Goal: Task Accomplishment & Management: Use online tool/utility

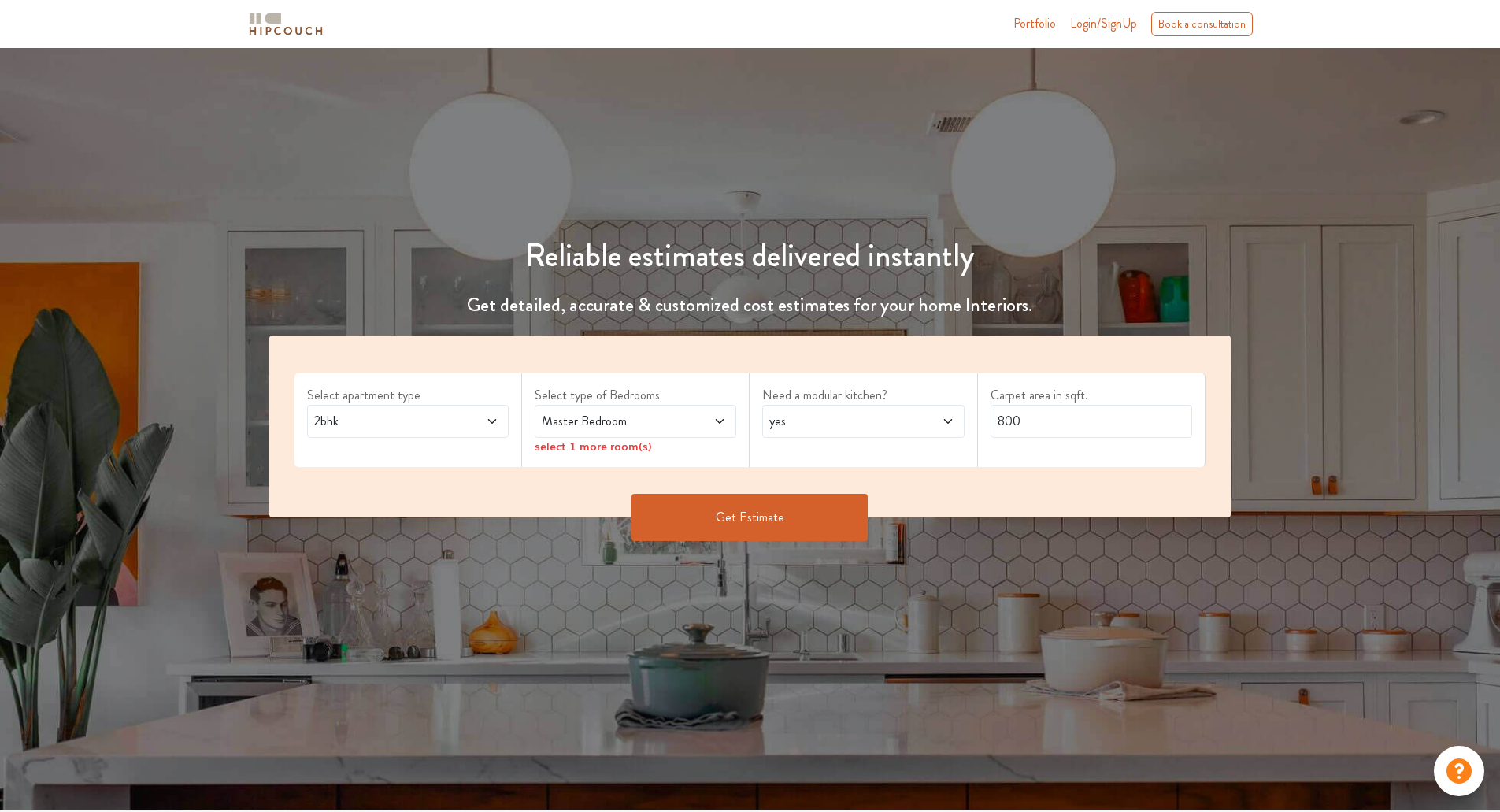
click at [448, 422] on span "2bhk" at bounding box center [382, 422] width 141 height 19
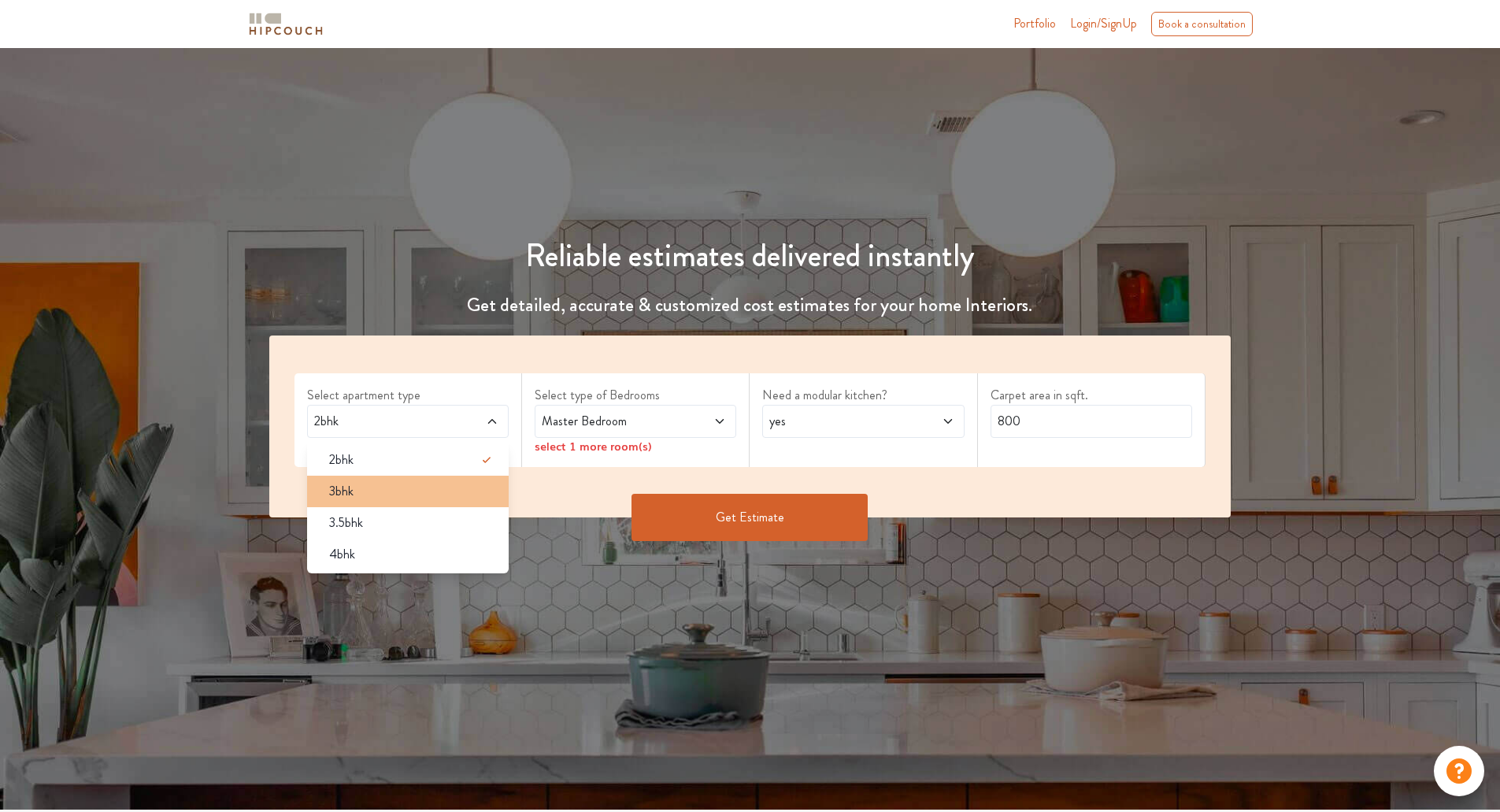
click at [384, 485] on div "3bhk" at bounding box center [412, 491] width 192 height 19
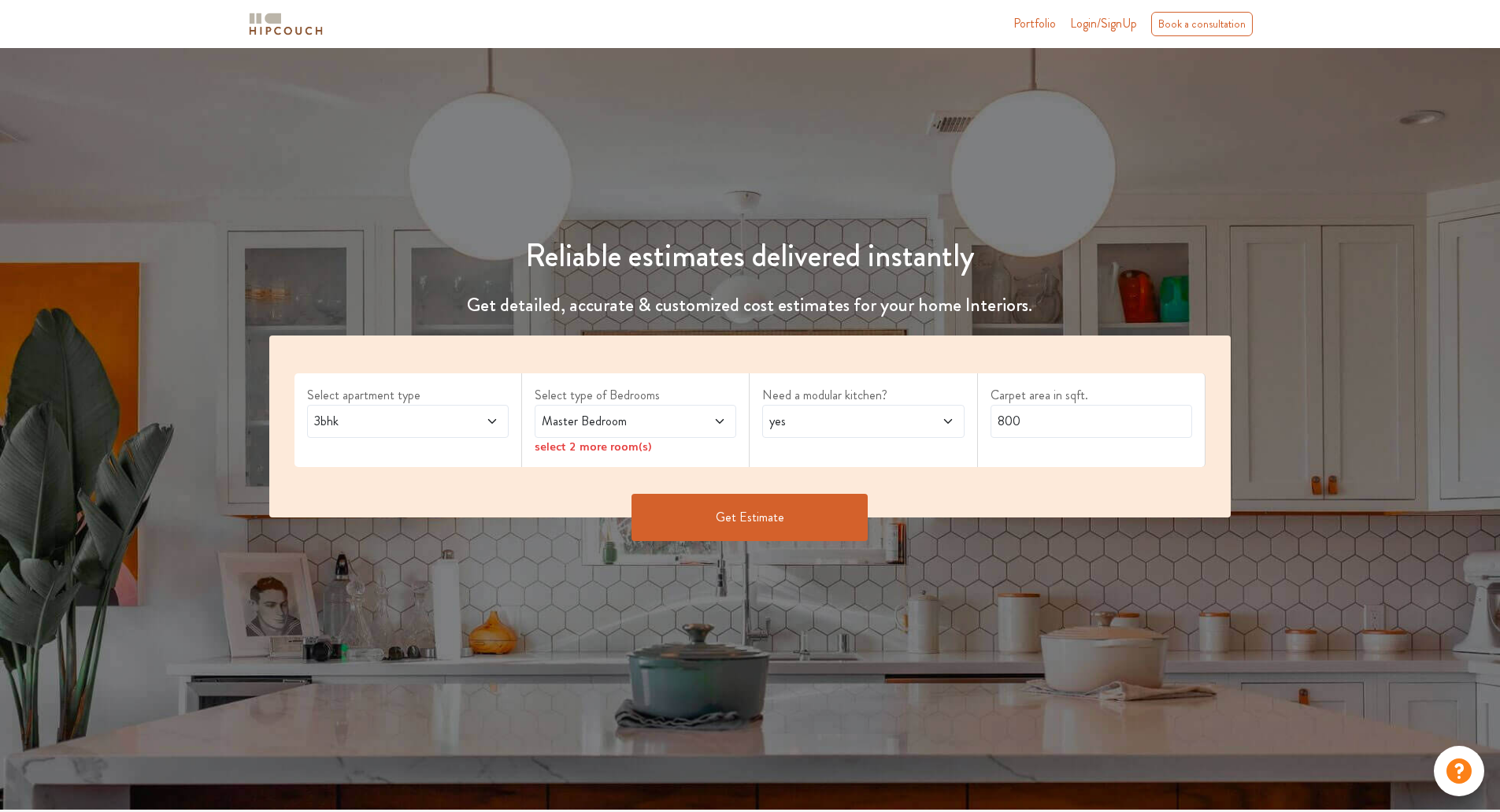
click at [699, 421] on span at bounding box center [703, 422] width 48 height 19
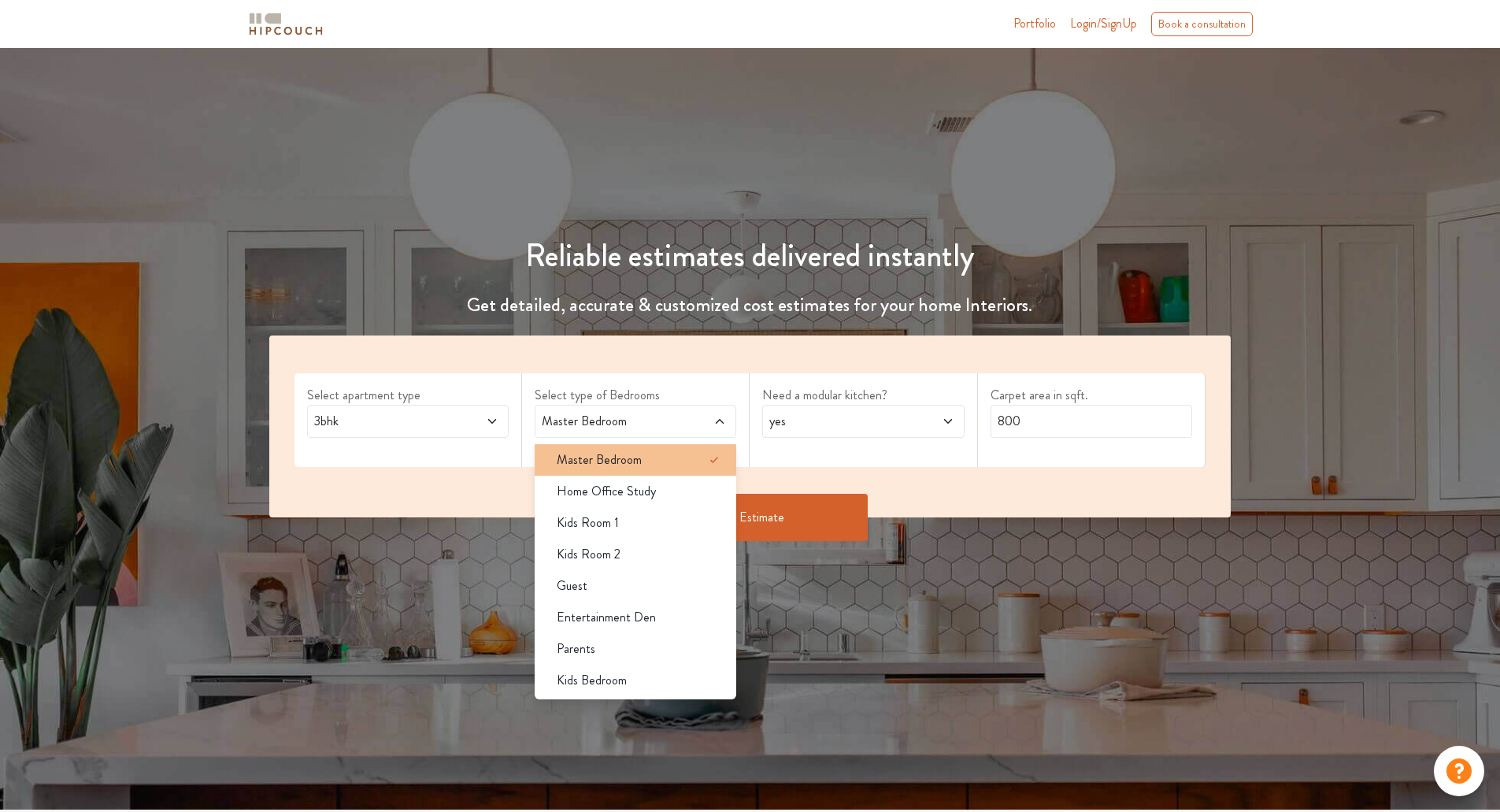
click at [684, 461] on div "Master Bedroom" at bounding box center [639, 460] width 192 height 19
click at [612, 463] on span "Master Bedroom" at bounding box center [599, 460] width 85 height 19
click at [758, 458] on div "Need a modular kitchen? yes" at bounding box center [864, 420] width 228 height 94
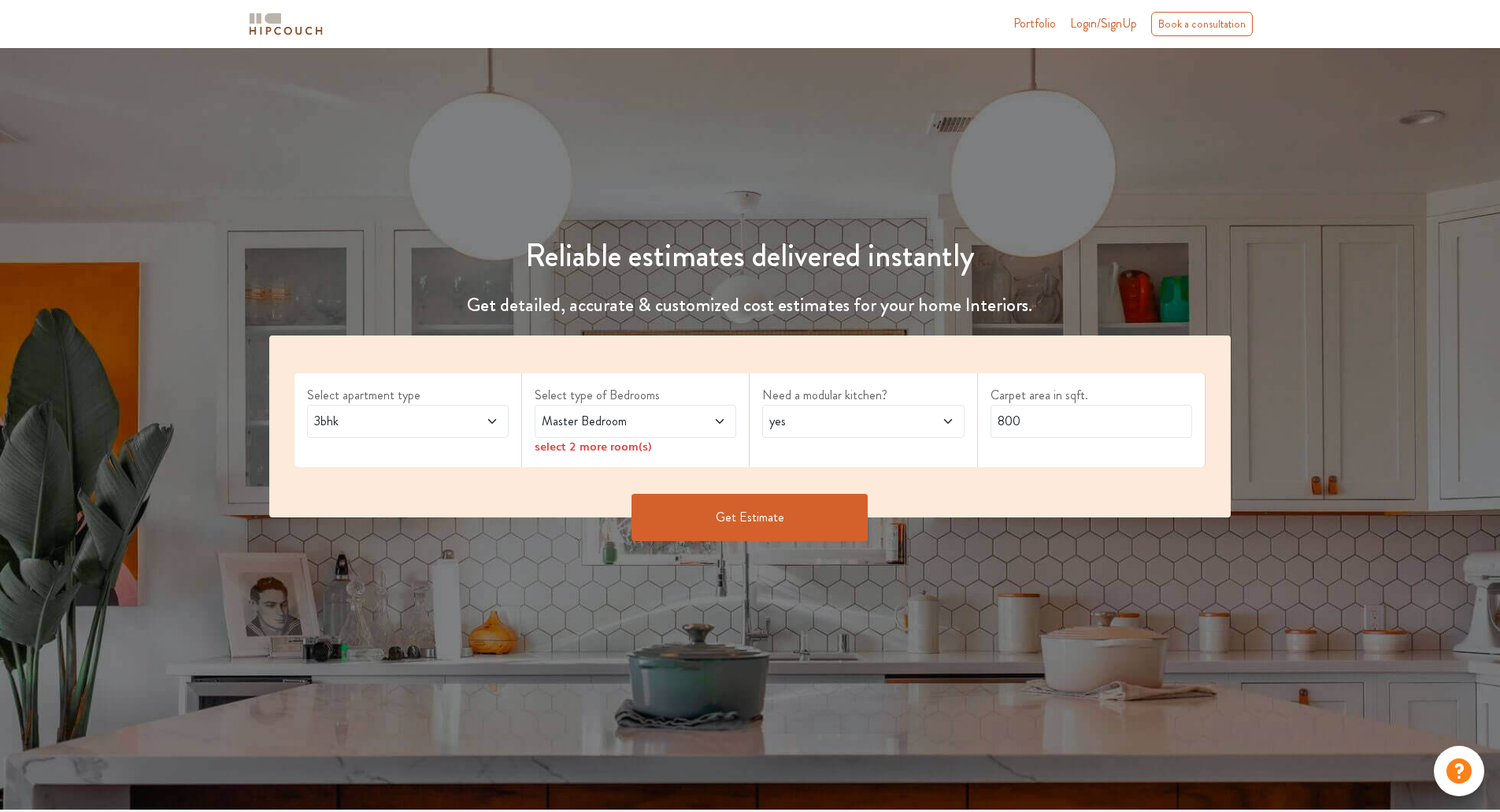
click at [609, 448] on div "select 2 more room(s)" at bounding box center [635, 446] width 201 height 16
click at [718, 417] on icon at bounding box center [719, 421] width 12 height 12
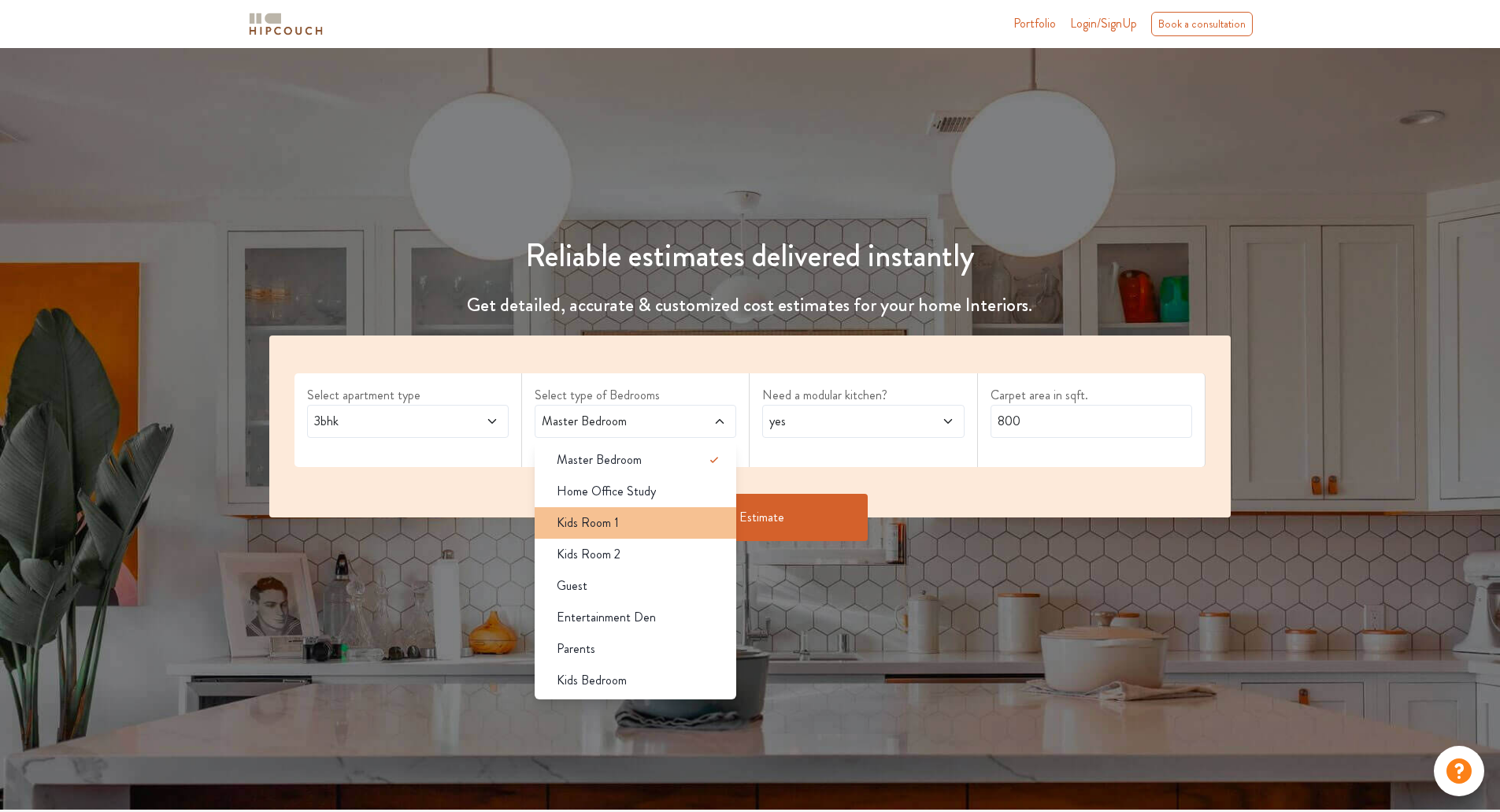
click at [650, 515] on div "Kids Room 1" at bounding box center [639, 523] width 192 height 19
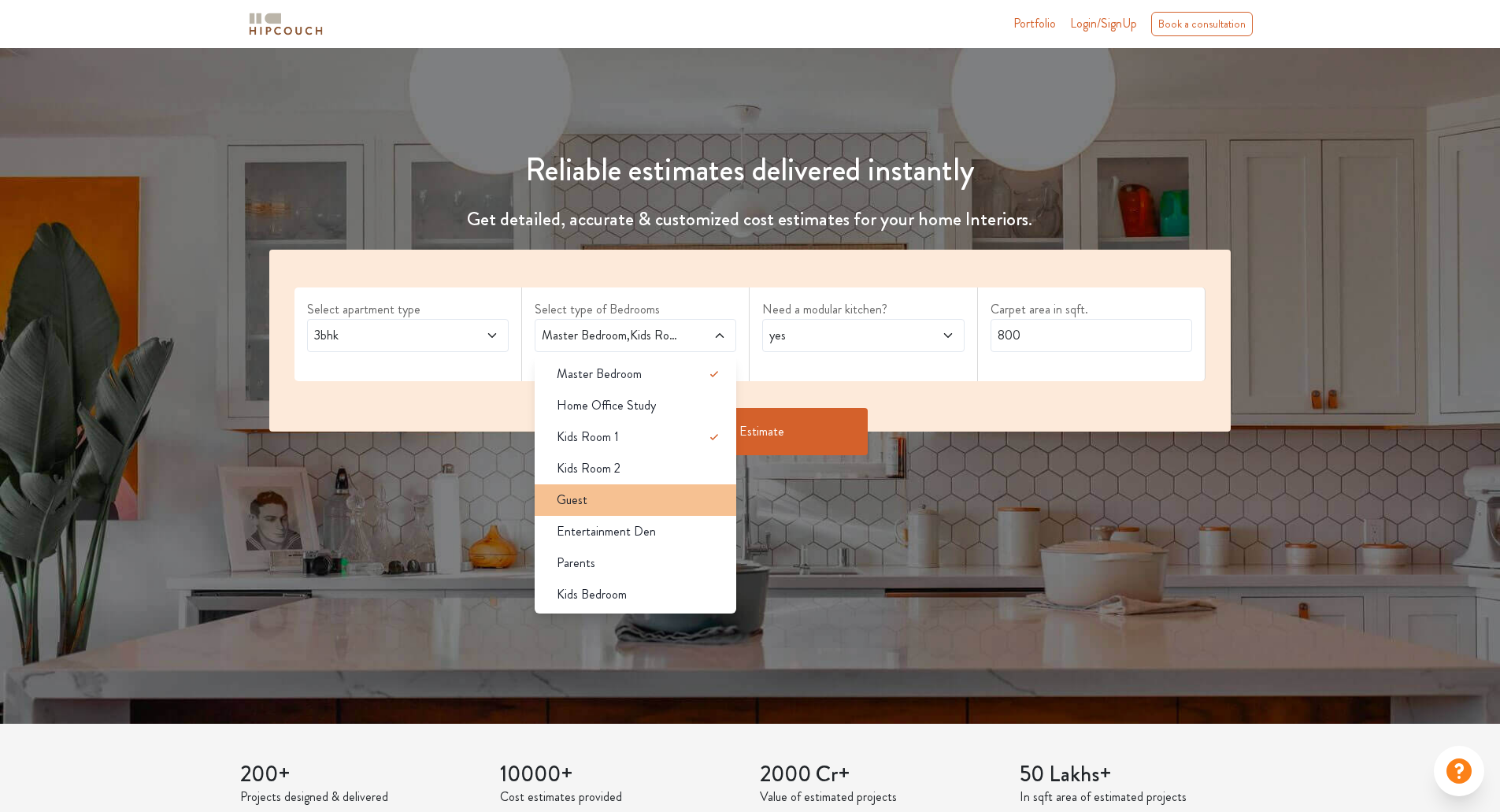
scroll to position [87, 0]
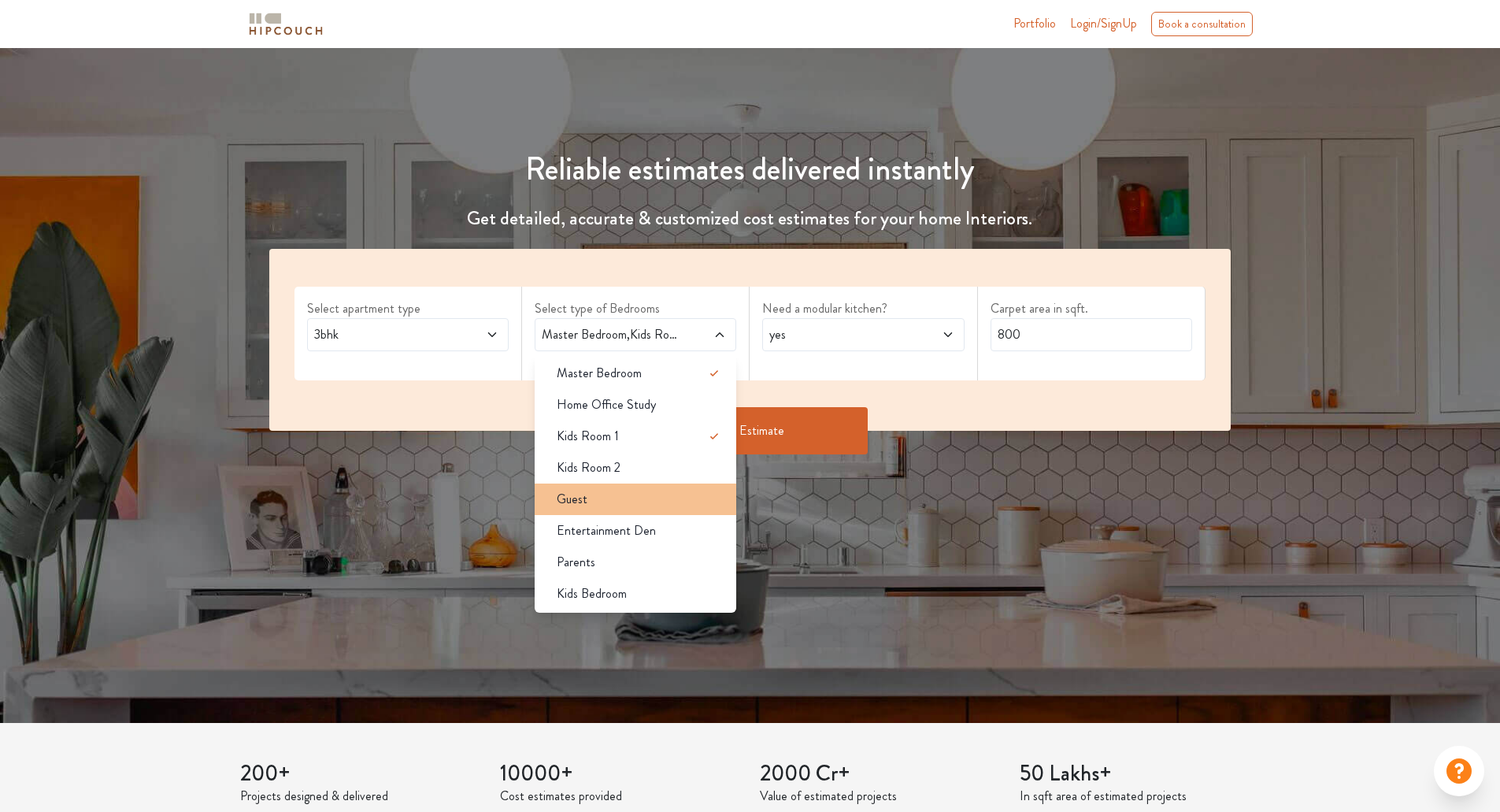
click at [660, 500] on div "Guest" at bounding box center [639, 499] width 192 height 19
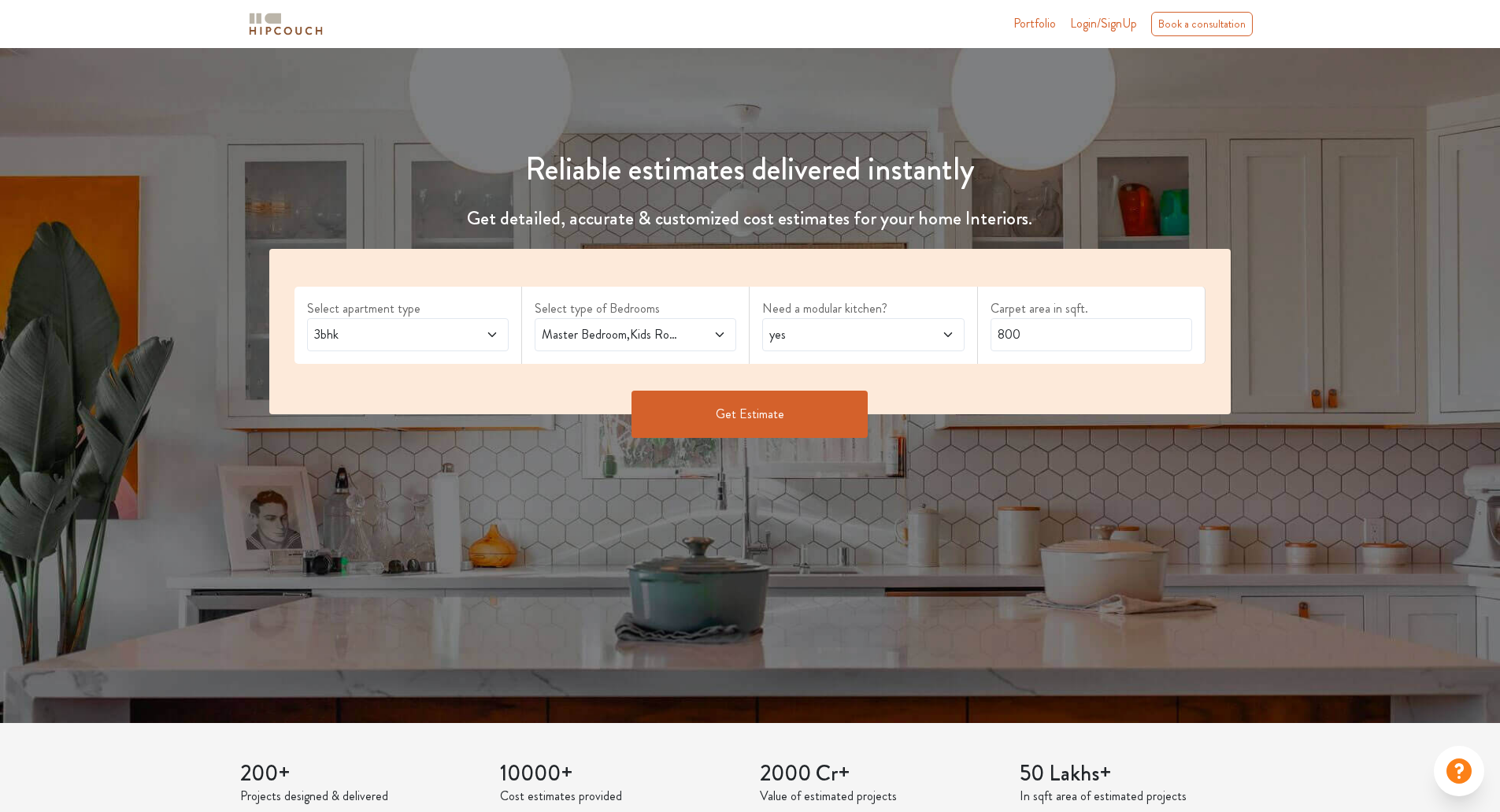
click at [880, 330] on span "yes" at bounding box center [837, 335] width 141 height 19
drag, startPoint x: 1062, startPoint y: 332, endPoint x: 941, endPoint y: 338, distance: 121.1
click at [941, 338] on div "Select apartment type 3bhk Select type of Bedrooms Master Bedroom,Kids Room 1,G…" at bounding box center [750, 331] width 963 height 165
type input "1085"
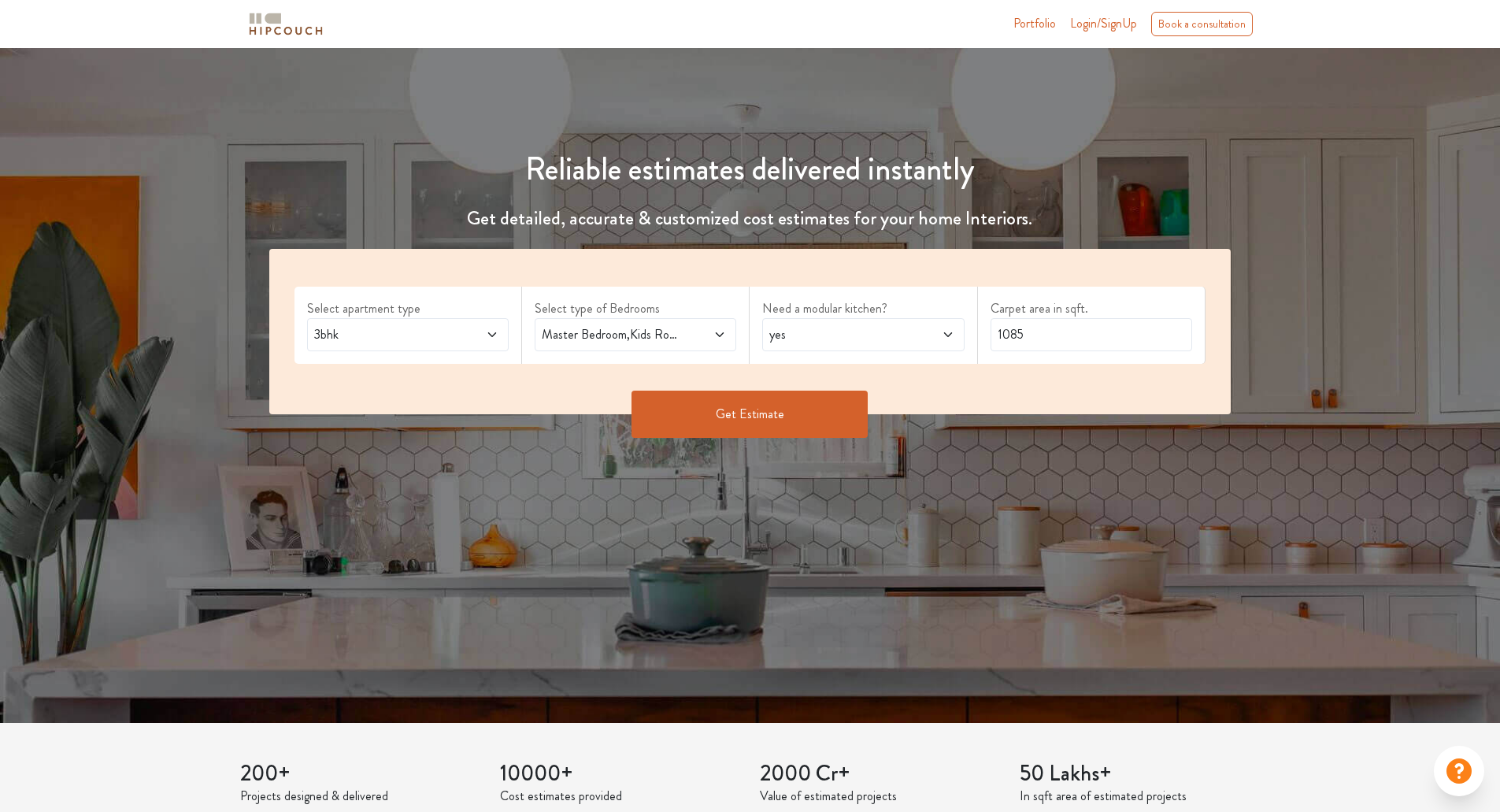
click at [726, 428] on button "Get Estimate" at bounding box center [750, 414] width 237 height 48
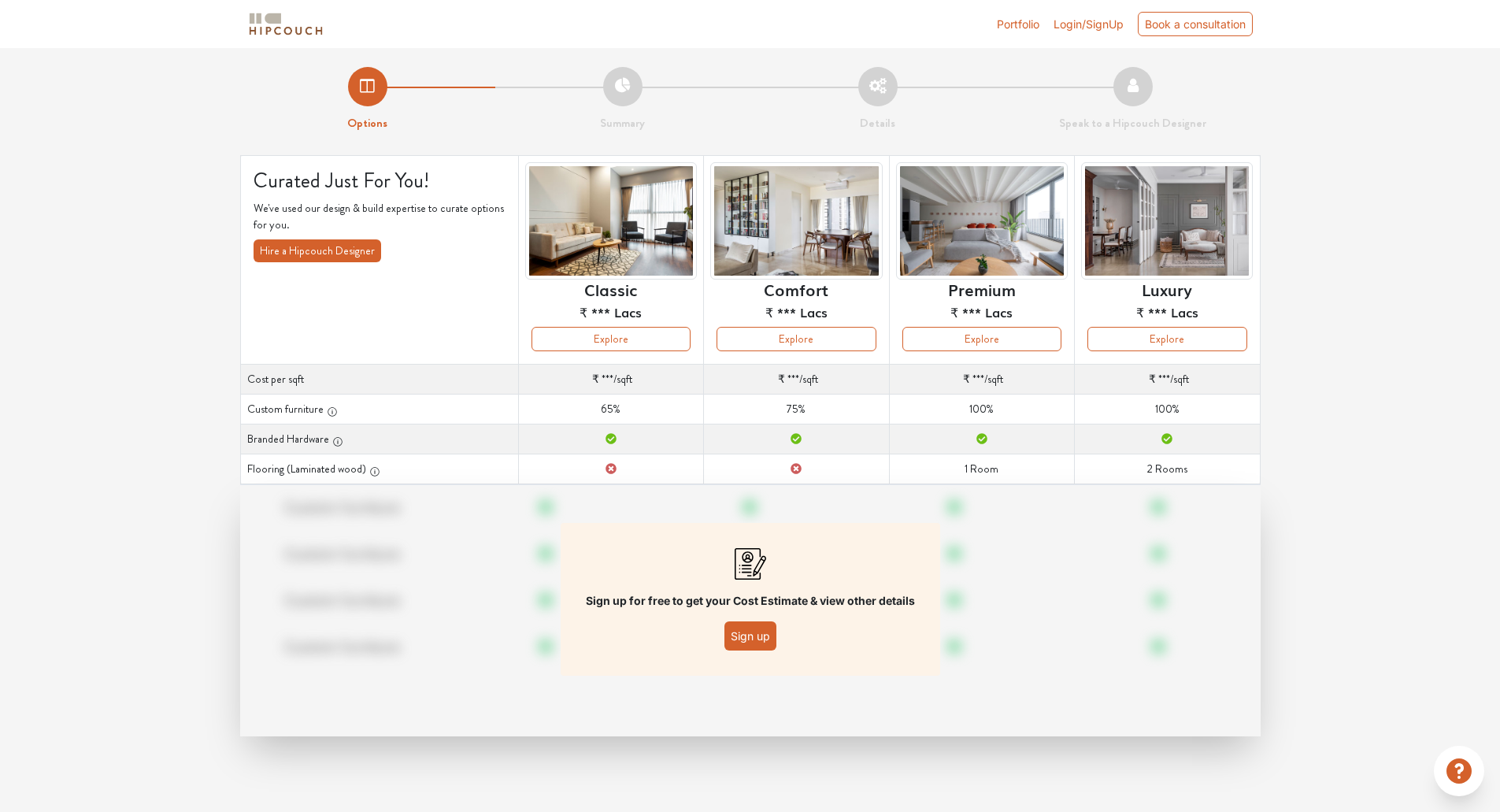
click at [760, 631] on button "Sign up" at bounding box center [750, 635] width 52 height 30
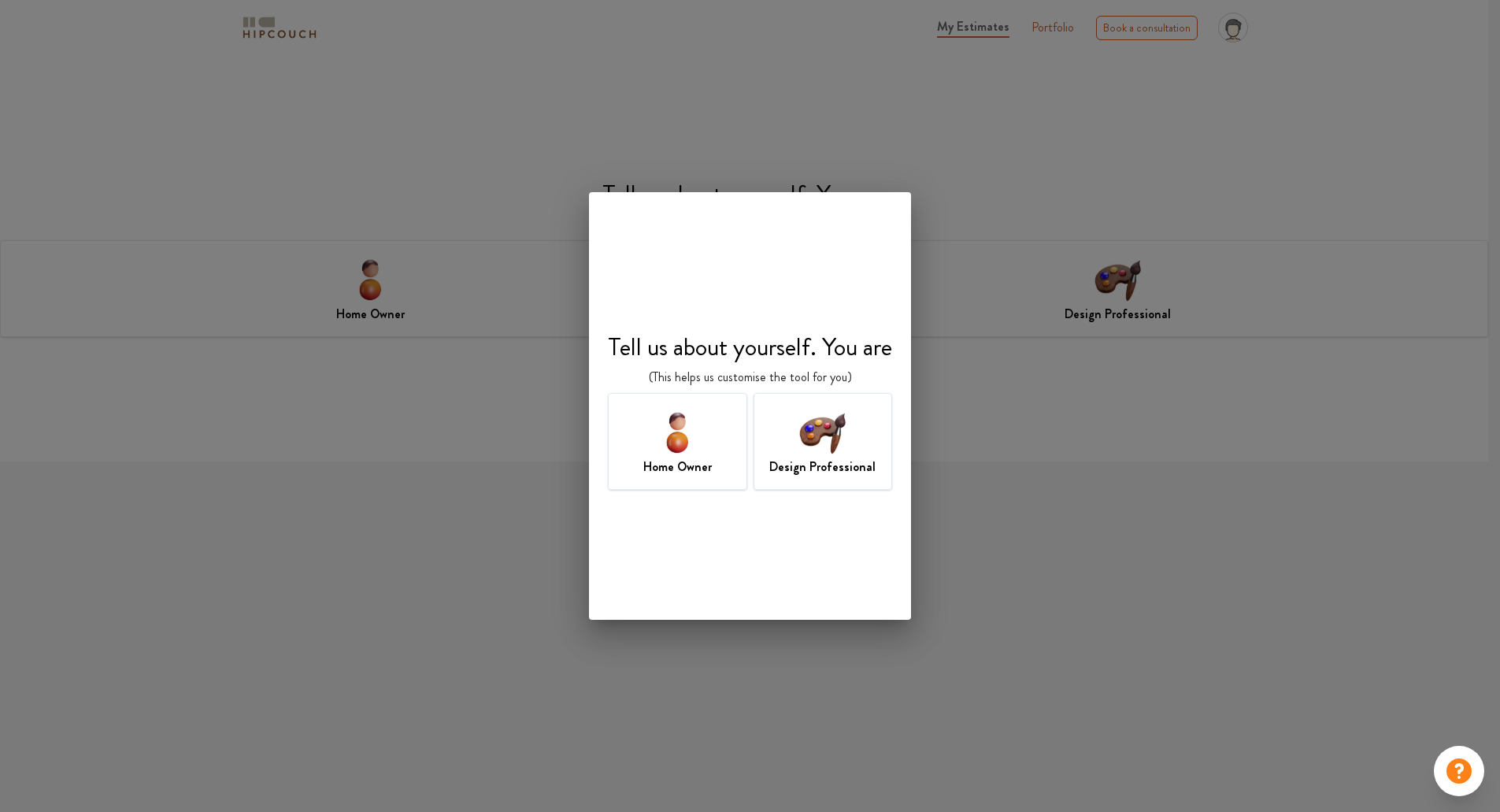
click at [681, 413] on img at bounding box center [677, 432] width 52 height 52
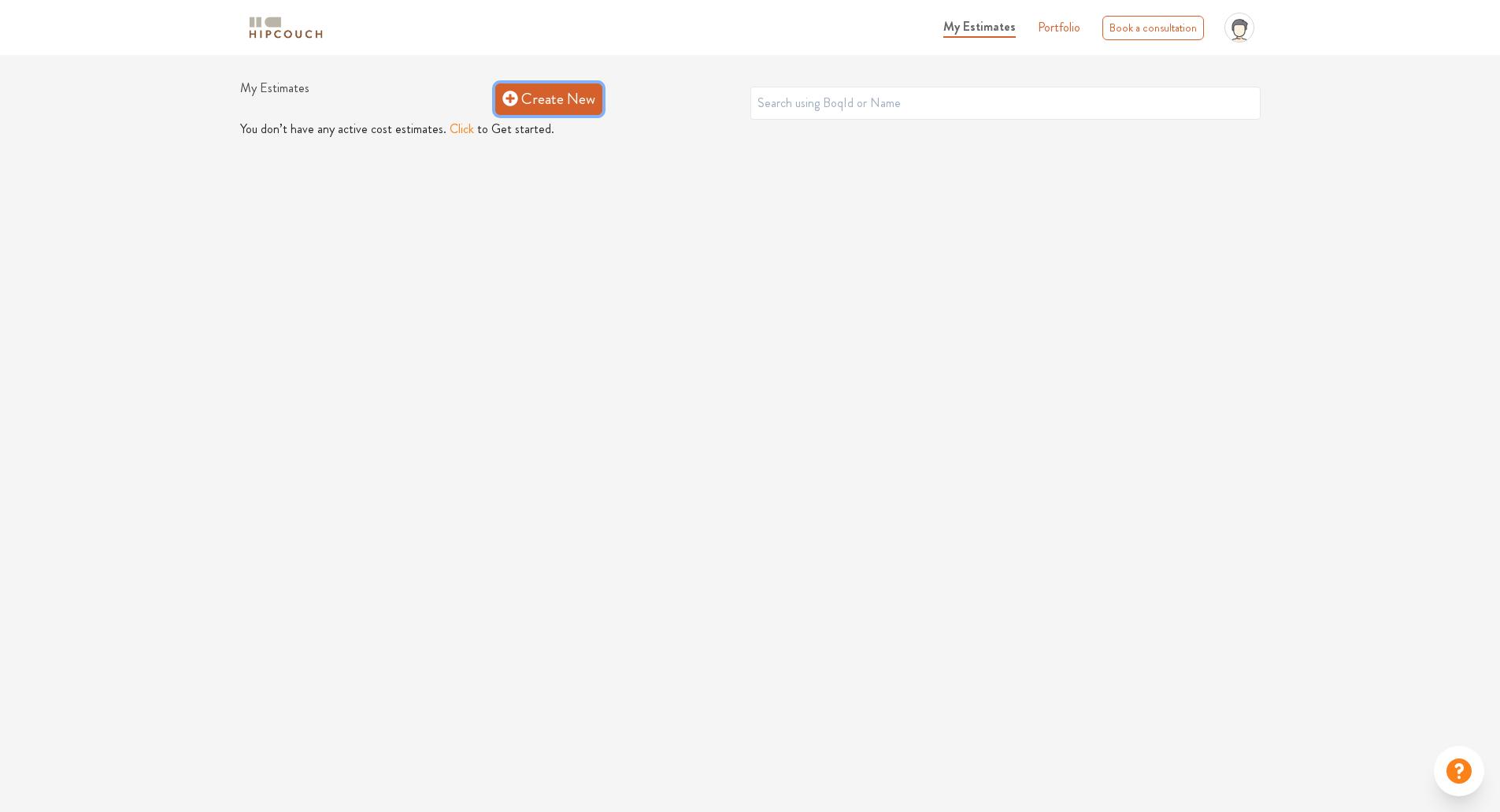
click at [545, 99] on link "Create New" at bounding box center [549, 98] width 107 height 31
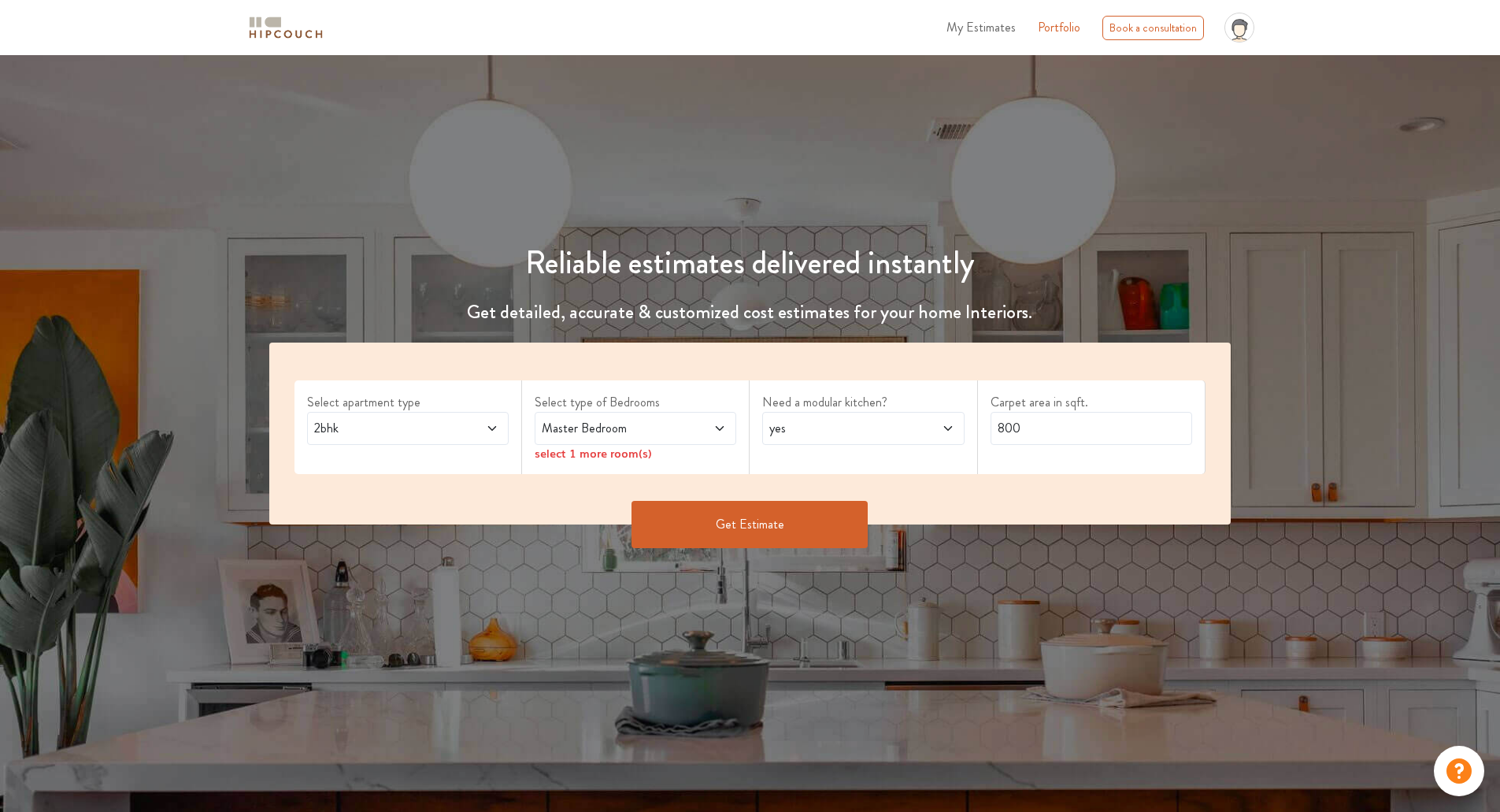
click at [460, 440] on div "2bhk" at bounding box center [407, 428] width 201 height 33
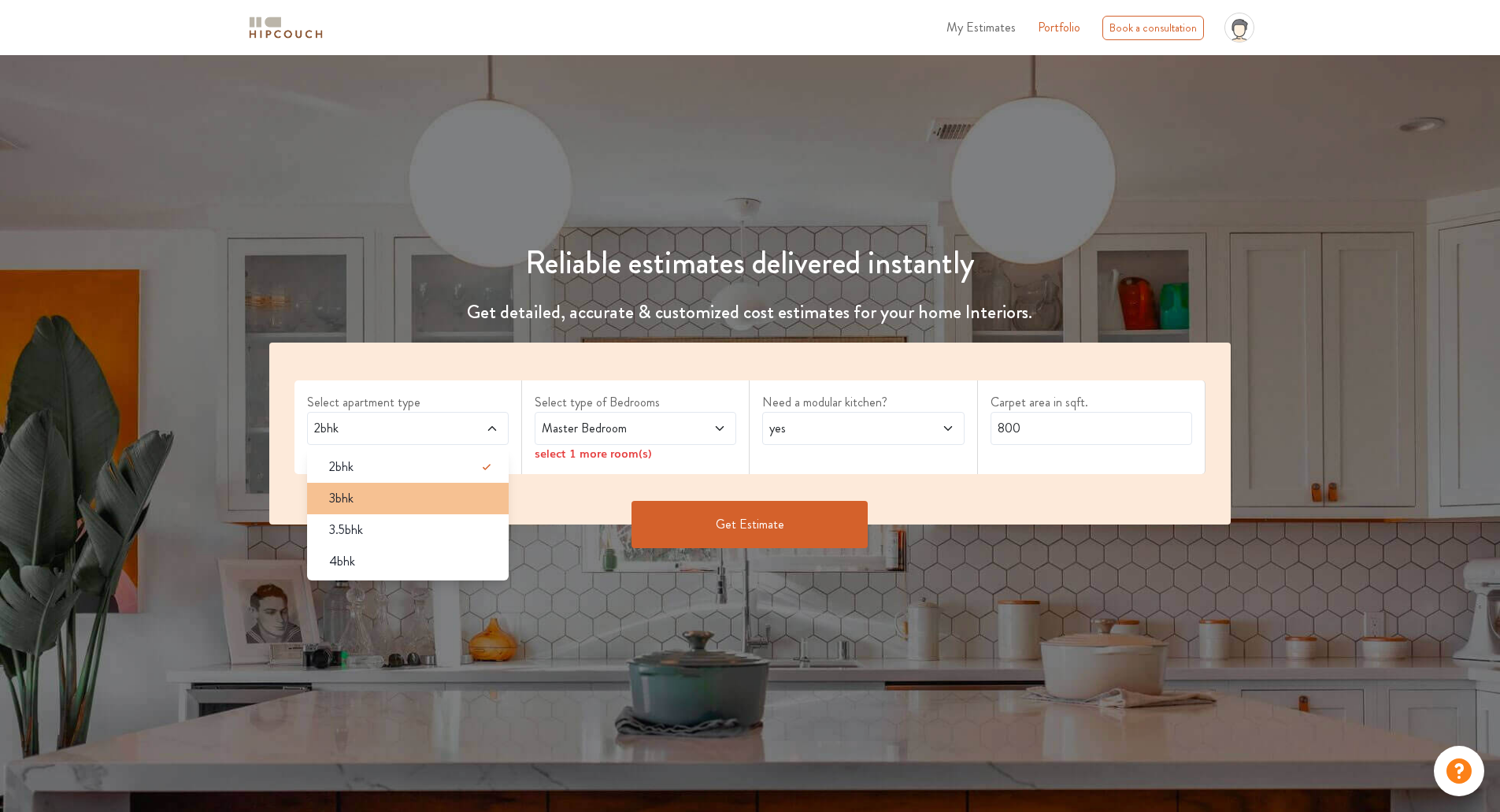
click at [434, 497] on div "3bhk" at bounding box center [412, 499] width 192 height 19
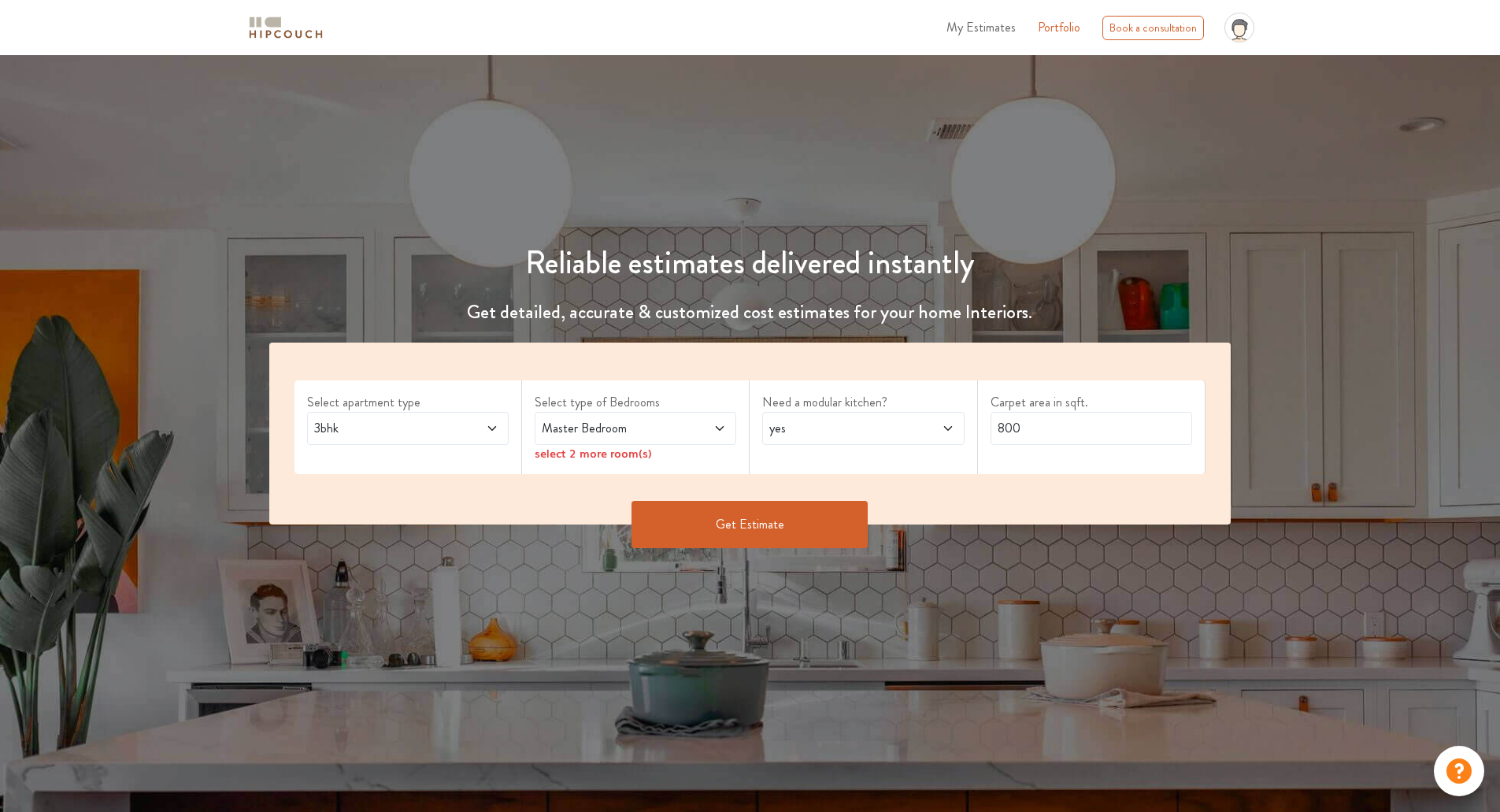
click at [631, 417] on div "Master Bedroom" at bounding box center [635, 428] width 201 height 33
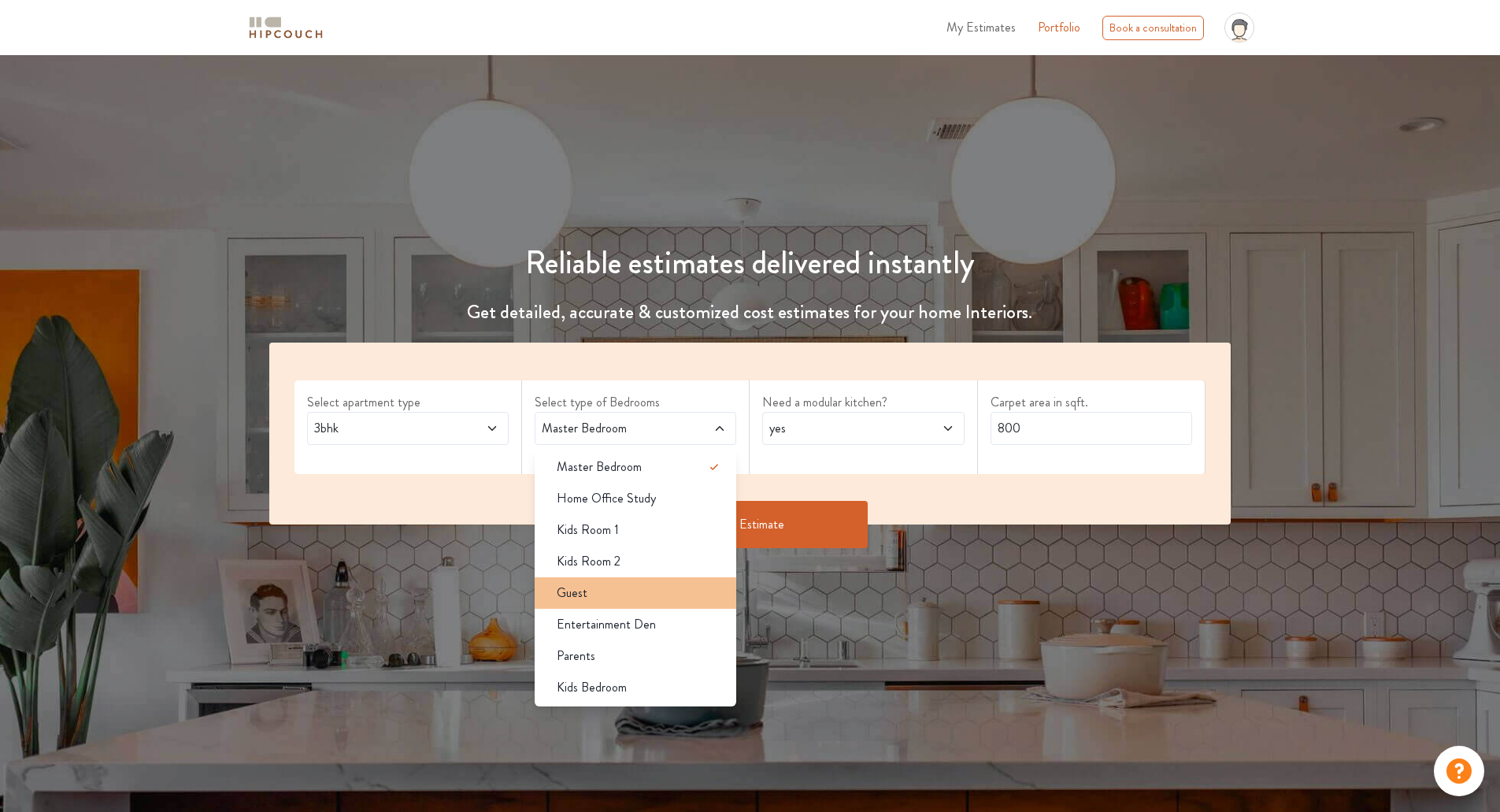
click at [683, 598] on div "Guest" at bounding box center [639, 593] width 192 height 19
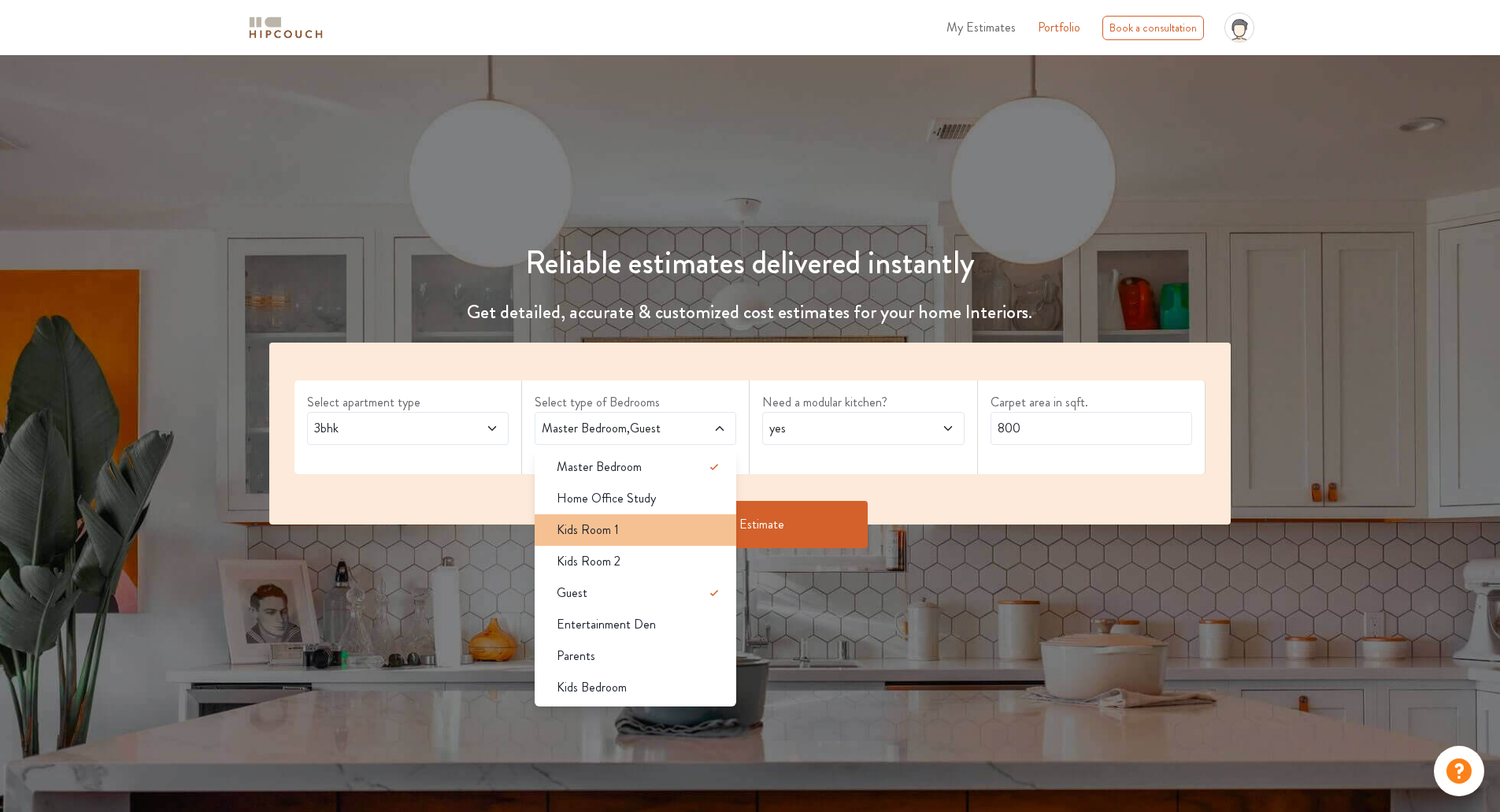
click at [691, 539] on li "Kids Room 1" at bounding box center [635, 530] width 201 height 31
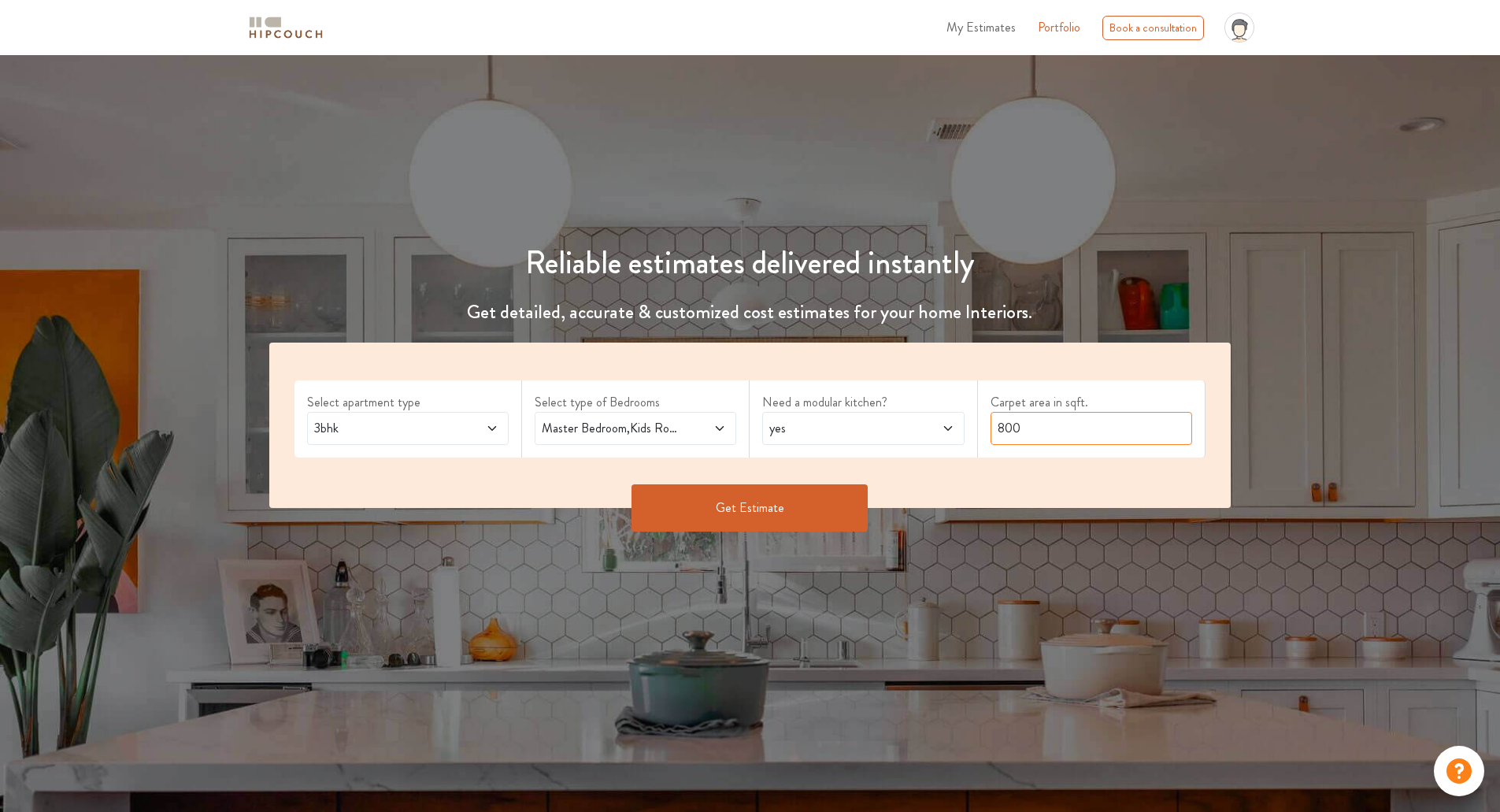
drag, startPoint x: 1079, startPoint y: 434, endPoint x: 860, endPoint y: 447, distance: 219.4
click at [860, 447] on div "Select apartment type 3bhk Select type of Bedrooms Master Bedroom,Kids Room 1,G…" at bounding box center [750, 425] width 963 height 165
type input "1085"
click at [745, 522] on button "Get Estimate" at bounding box center [750, 509] width 237 height 48
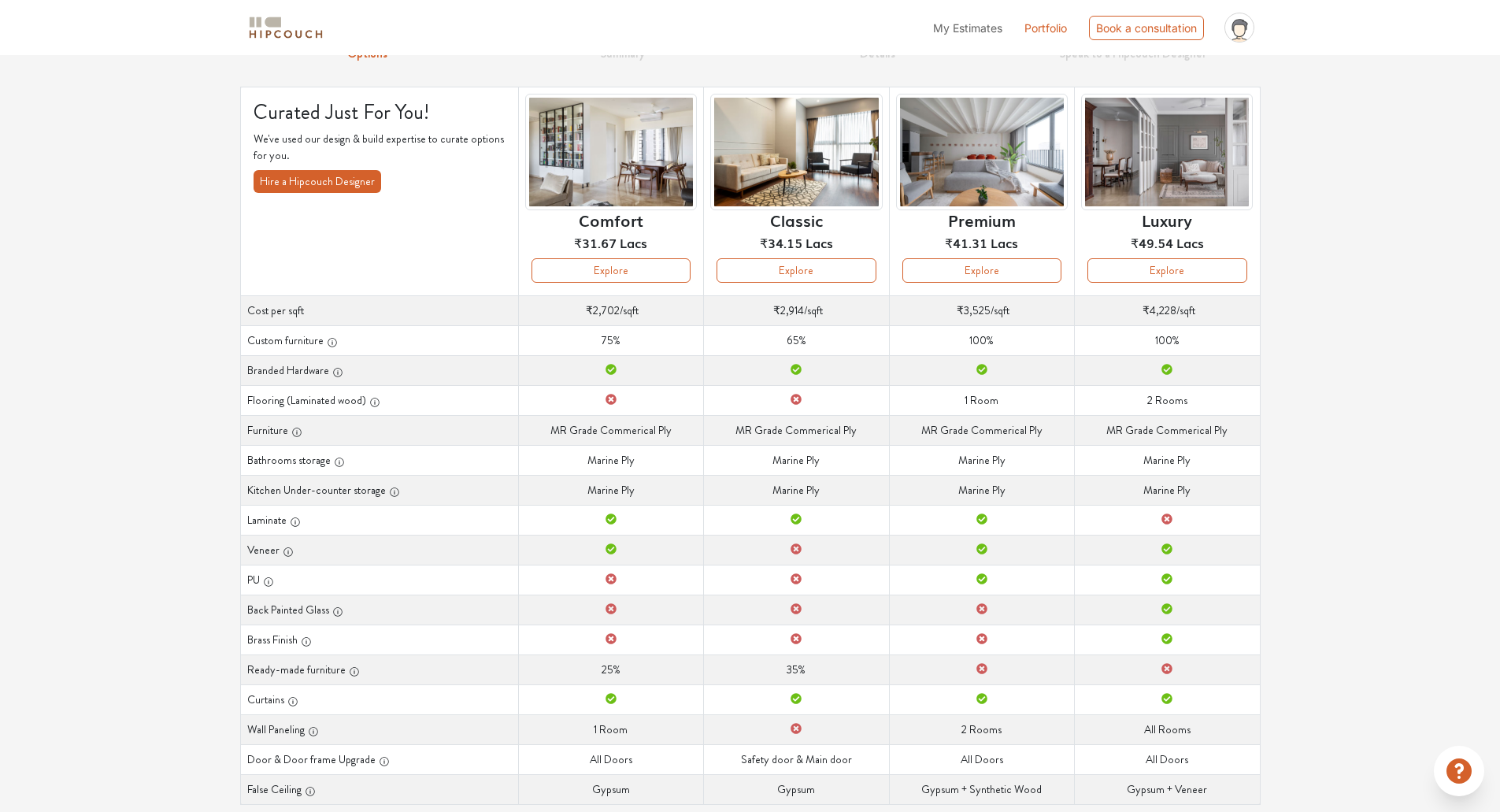
scroll to position [75, 0]
click at [954, 279] on button "Explore" at bounding box center [982, 272] width 159 height 25
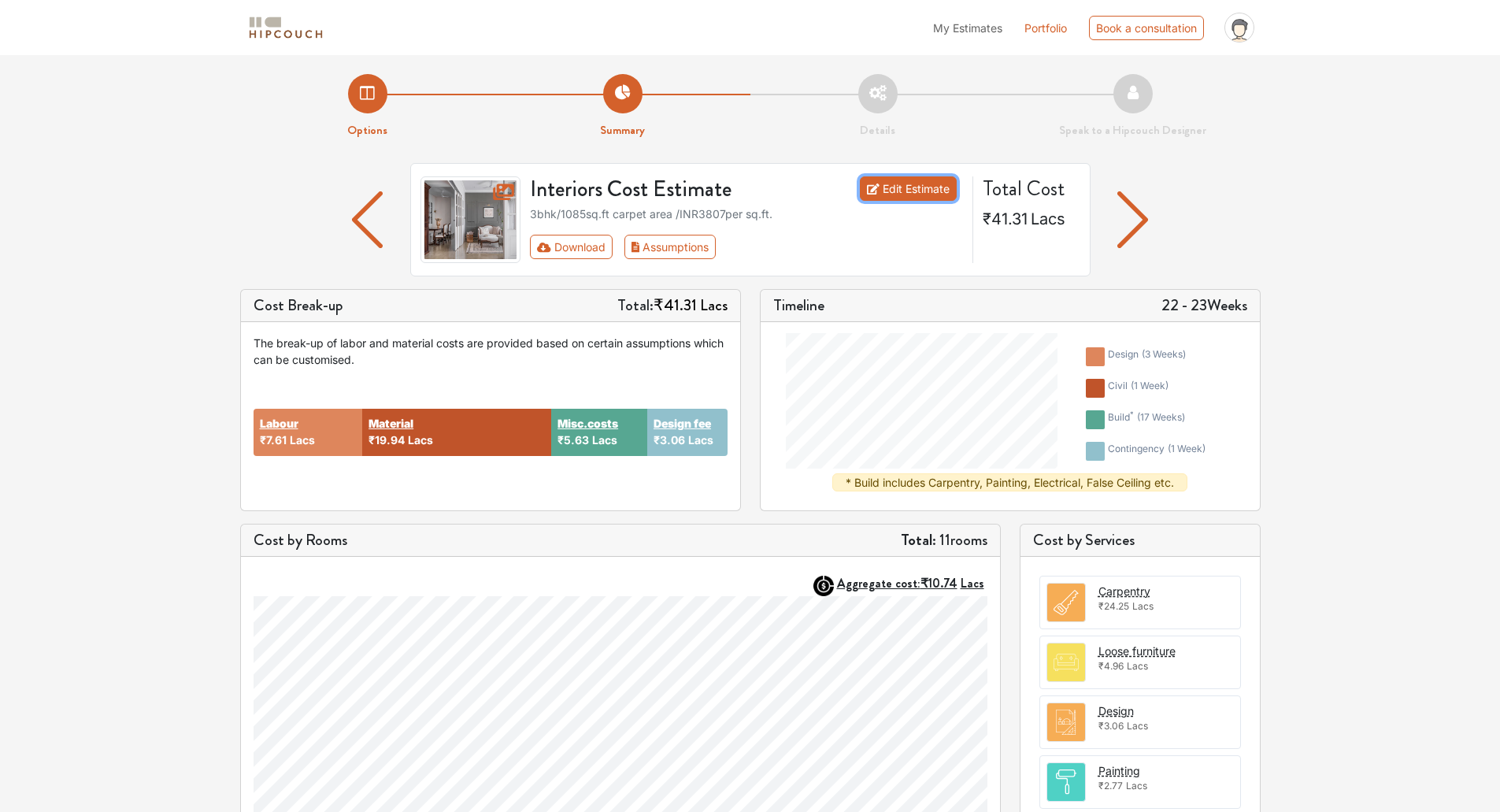
click at [914, 190] on link "Edit Estimate" at bounding box center [908, 189] width 97 height 25
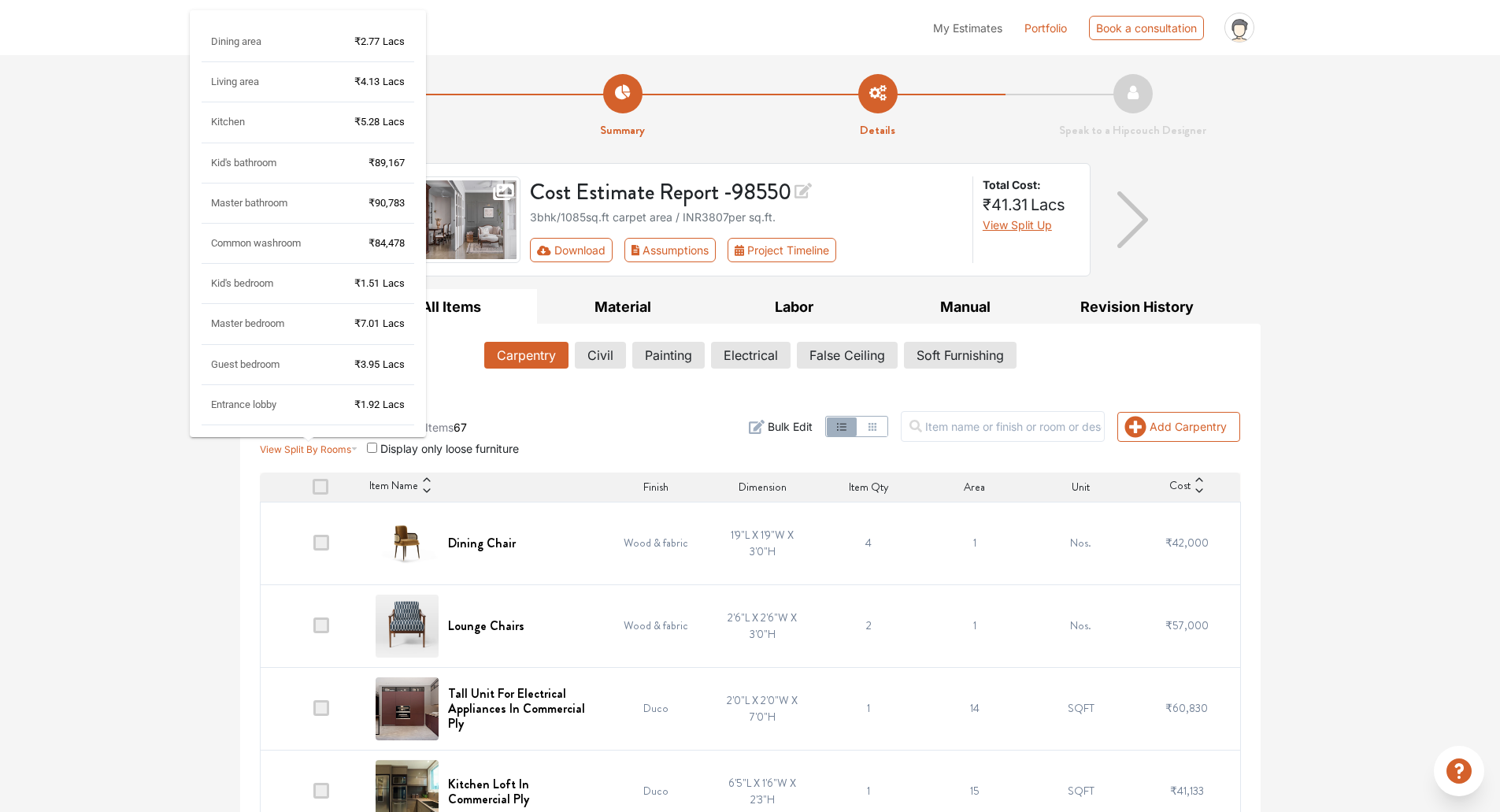
click at [321, 448] on div "Dining area ₹2.77 Lacs Living area ₹4.13 Lacs Kitchen ₹5.28 Lacs Kid's bathroom…" at bounding box center [308, 226] width 237 height 445
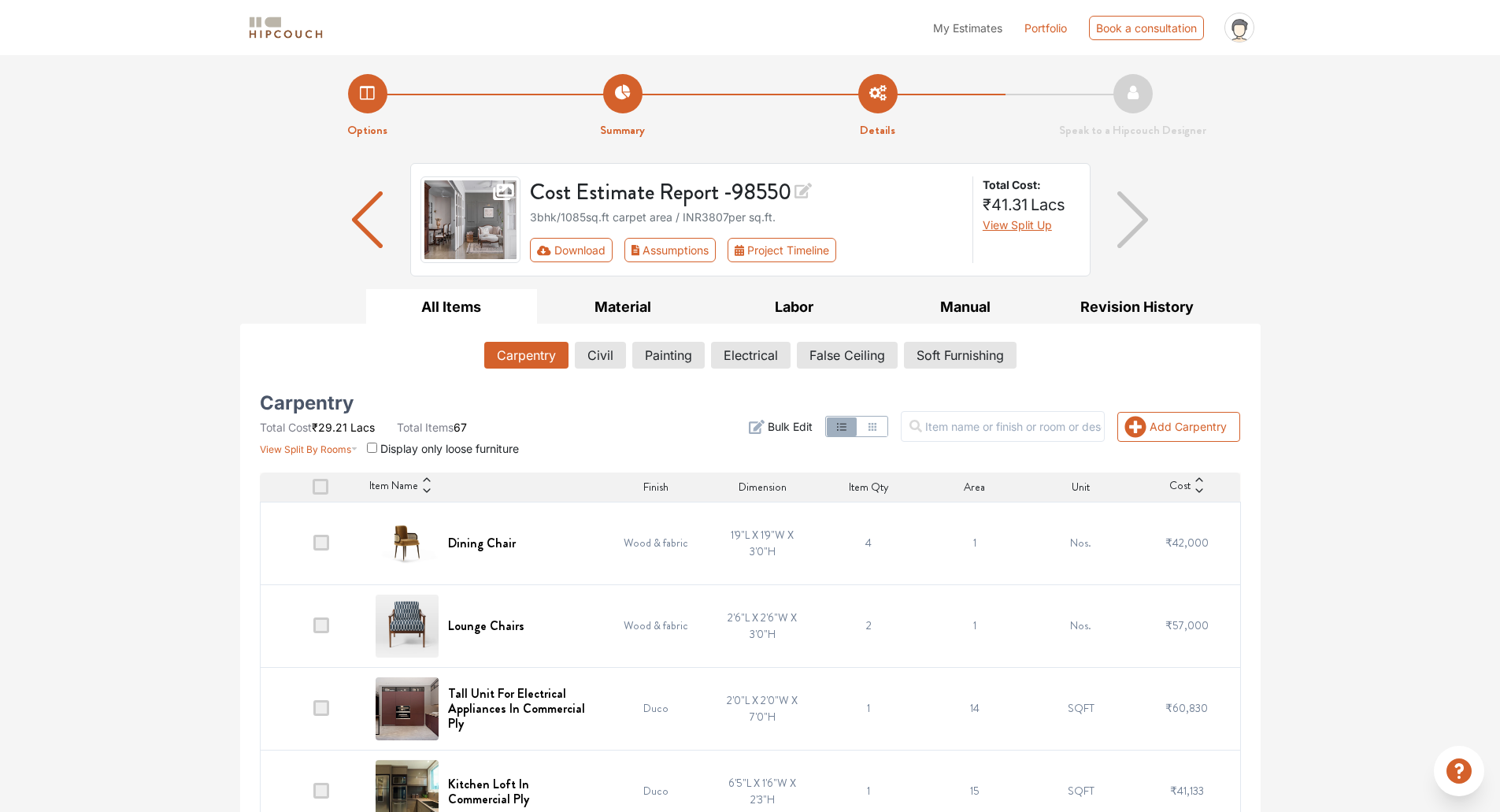
click at [600, 397] on div "Add Carpentry Filter Bulk Edit" at bounding box center [917, 427] width 667 height 60
click at [864, 352] on button "False Ceiling" at bounding box center [847, 355] width 99 height 27
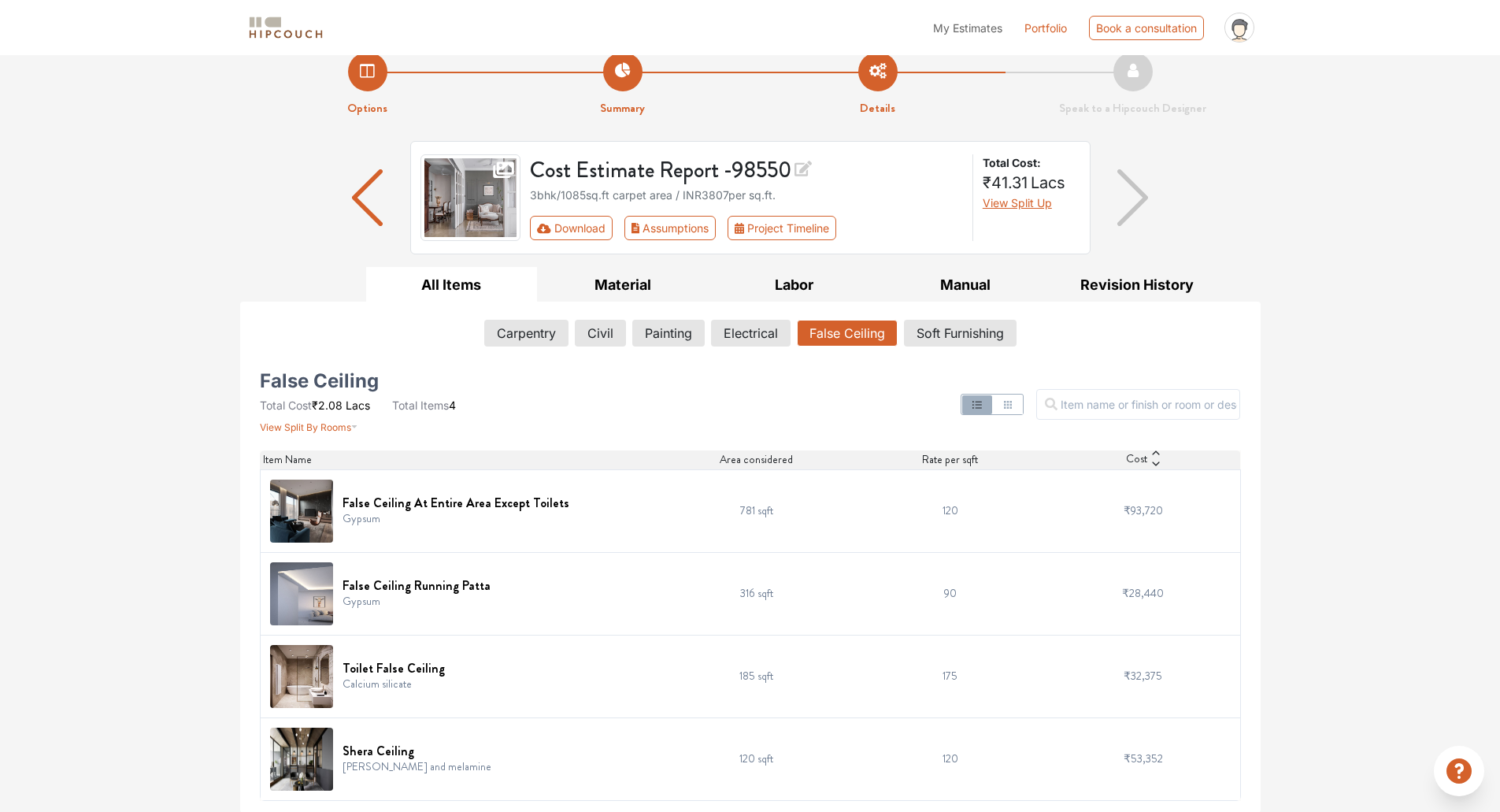
scroll to position [23, 0]
click at [323, 506] on img at bounding box center [302, 510] width 63 height 63
click at [458, 499] on h6 "False Ceiling At Entire Area Except Toilets" at bounding box center [456, 502] width 227 height 15
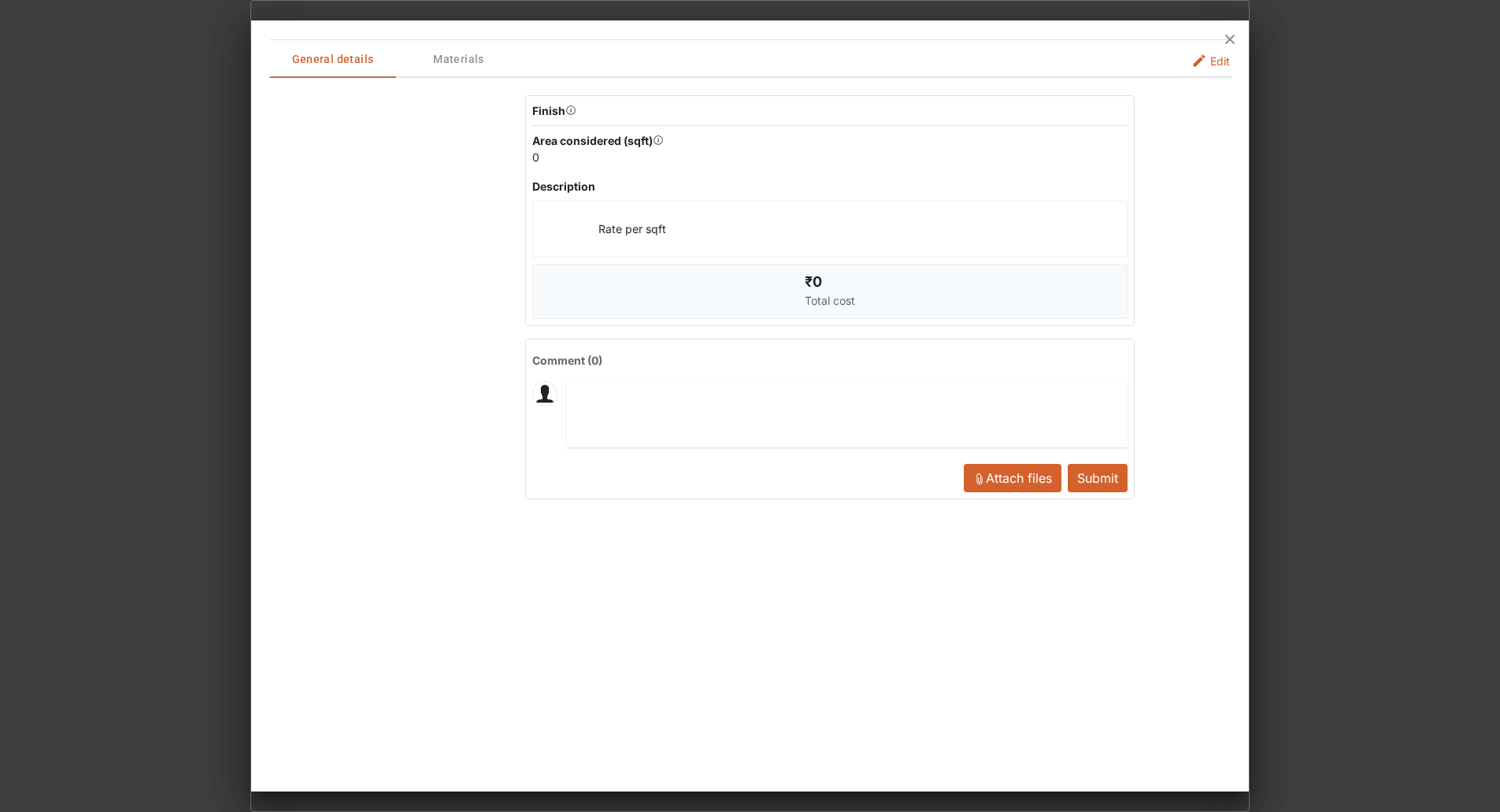
scroll to position [0, 0]
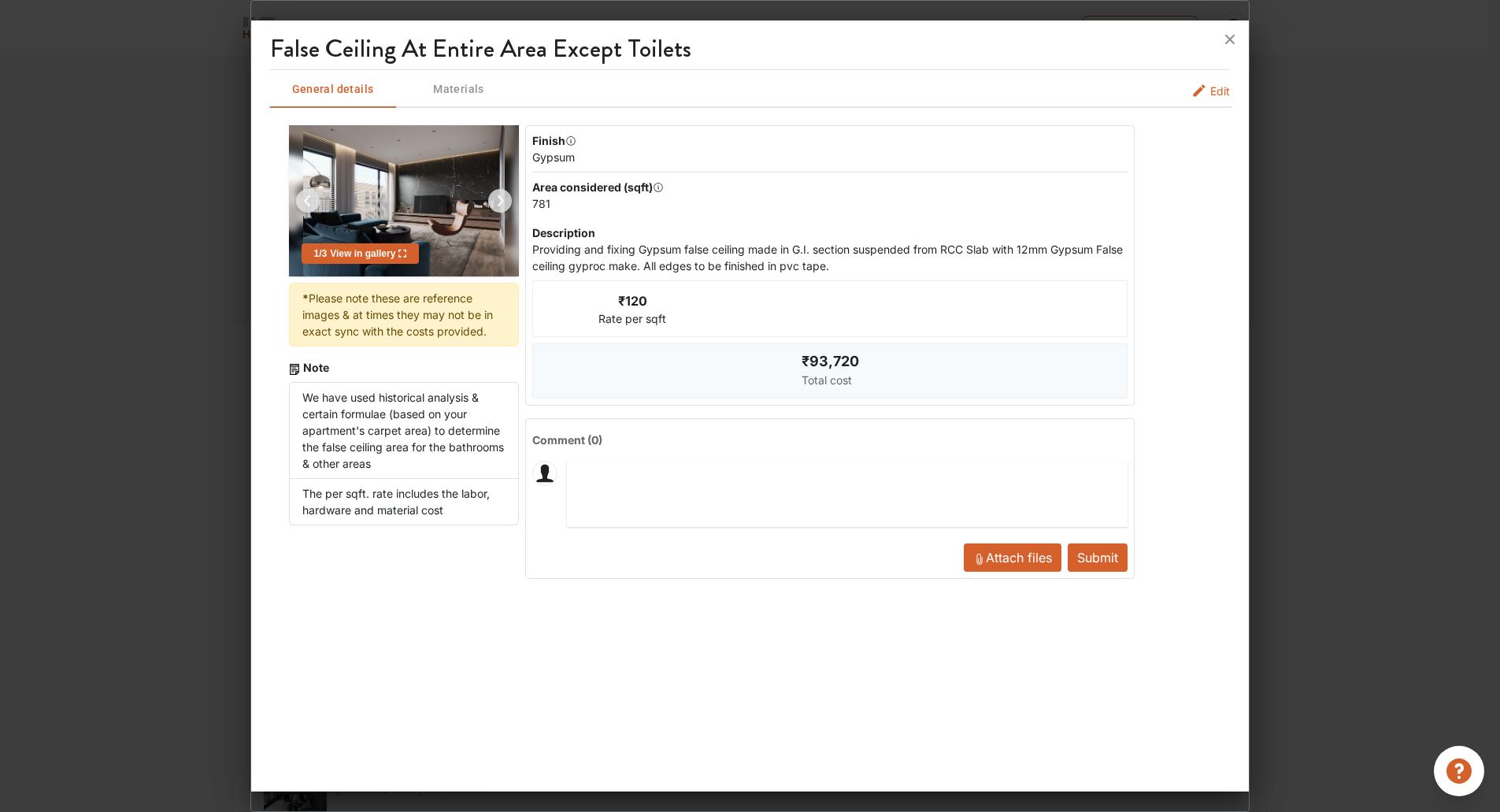
click at [381, 261] on div "1 / 3 View in gallery" at bounding box center [361, 253] width 118 height 20
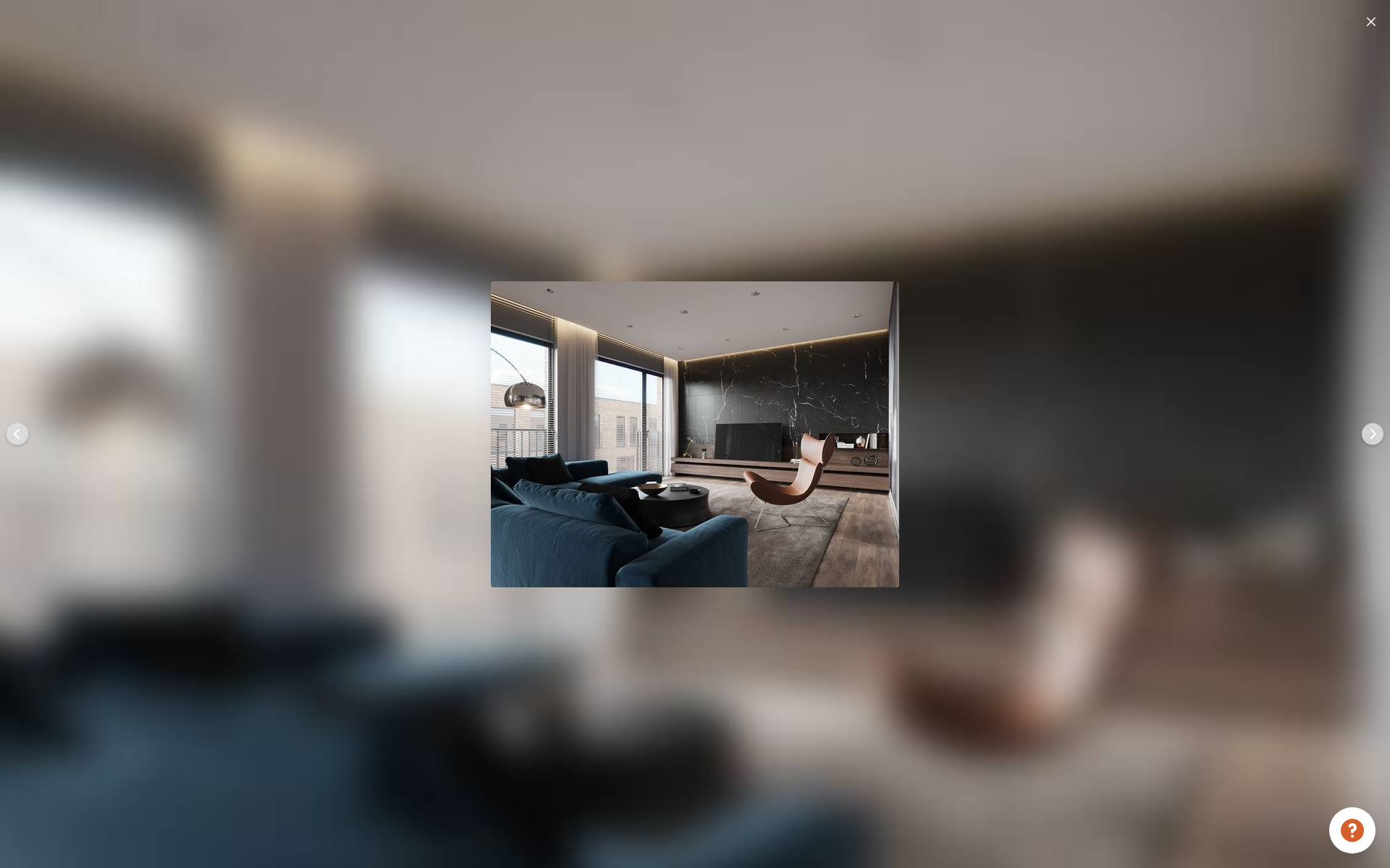
click at [993, 349] on div at bounding box center [695, 434] width 1390 height 868
click at [1366, 26] on div at bounding box center [1371, 20] width 15 height 18
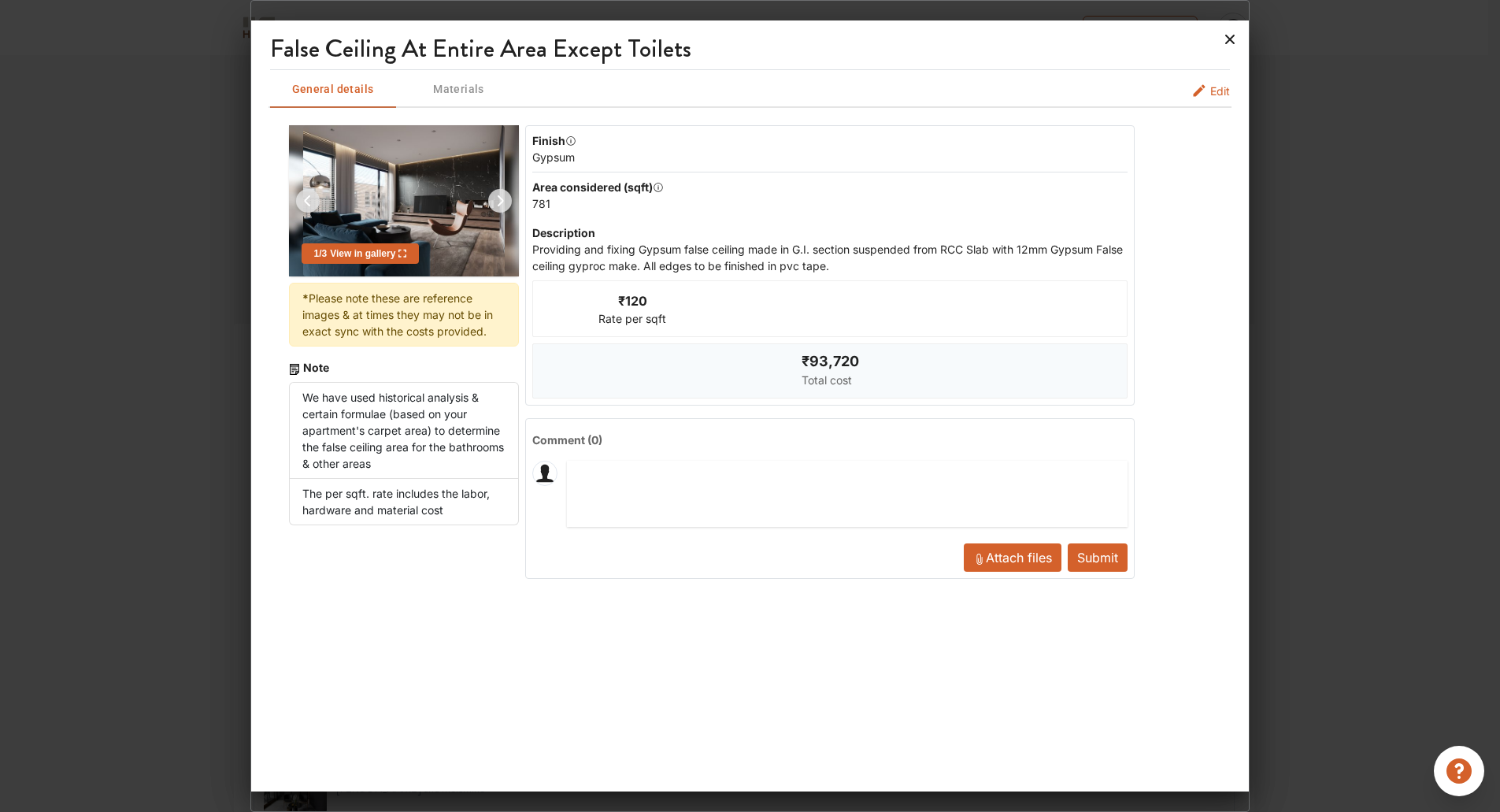
click at [1231, 40] on icon at bounding box center [1231, 39] width 10 height 10
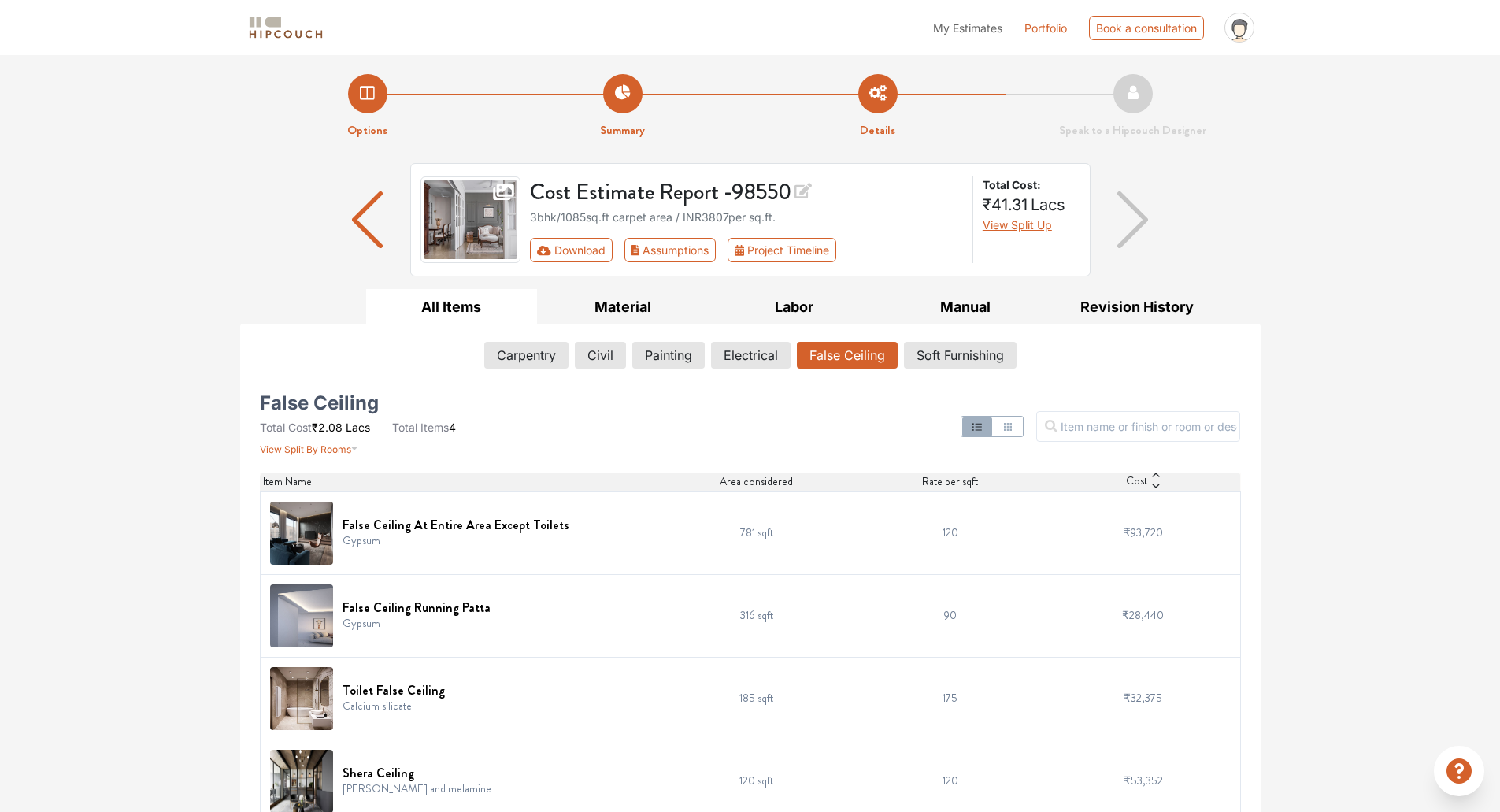
click at [791, 530] on td "781 sqft" at bounding box center [757, 532] width 194 height 83
click at [458, 521] on h6 "False Ceiling At Entire Area Except Toilets" at bounding box center [456, 525] width 227 height 15
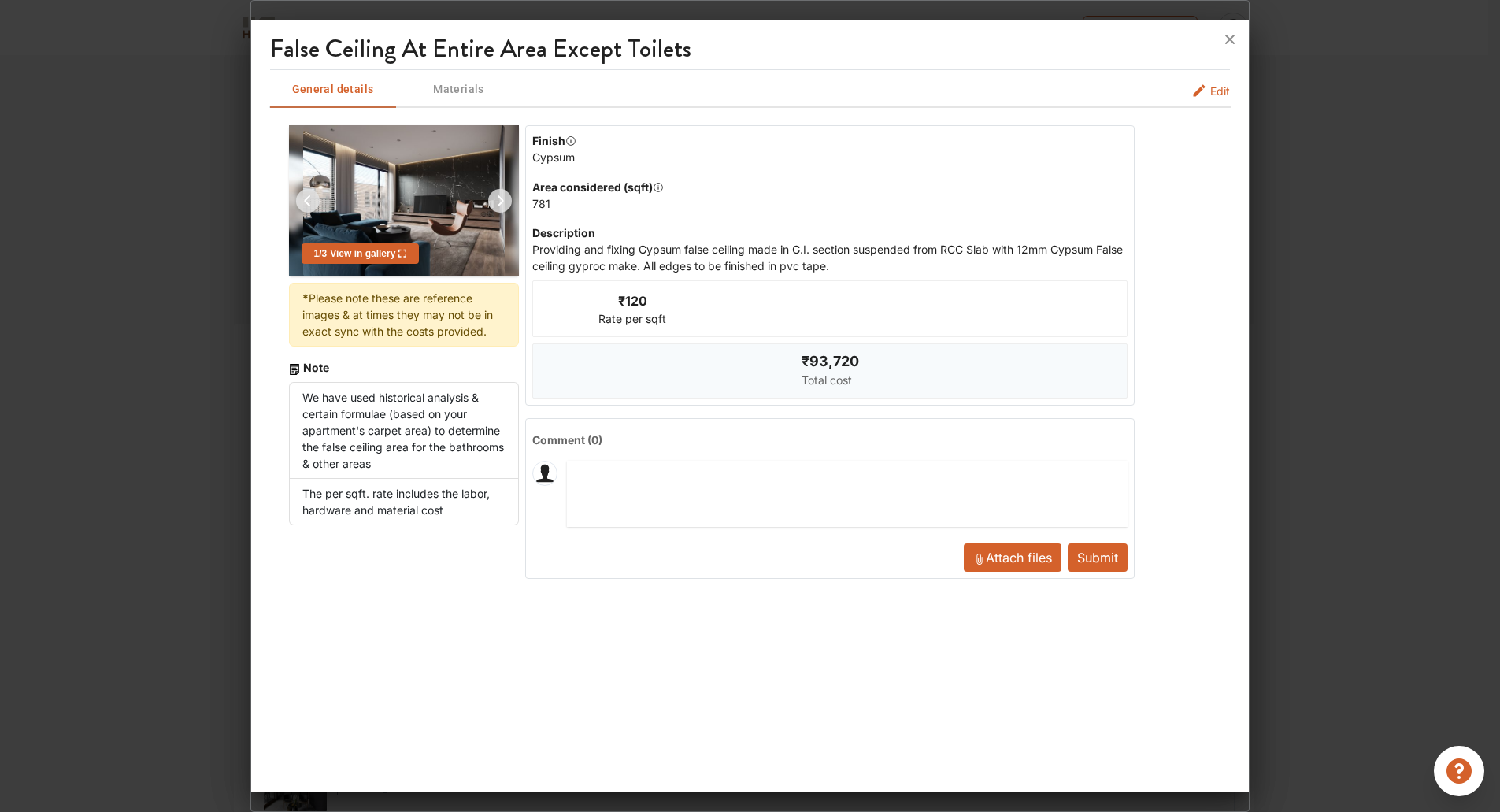
click at [1214, 94] on span "Edit" at bounding box center [1220, 91] width 20 height 16
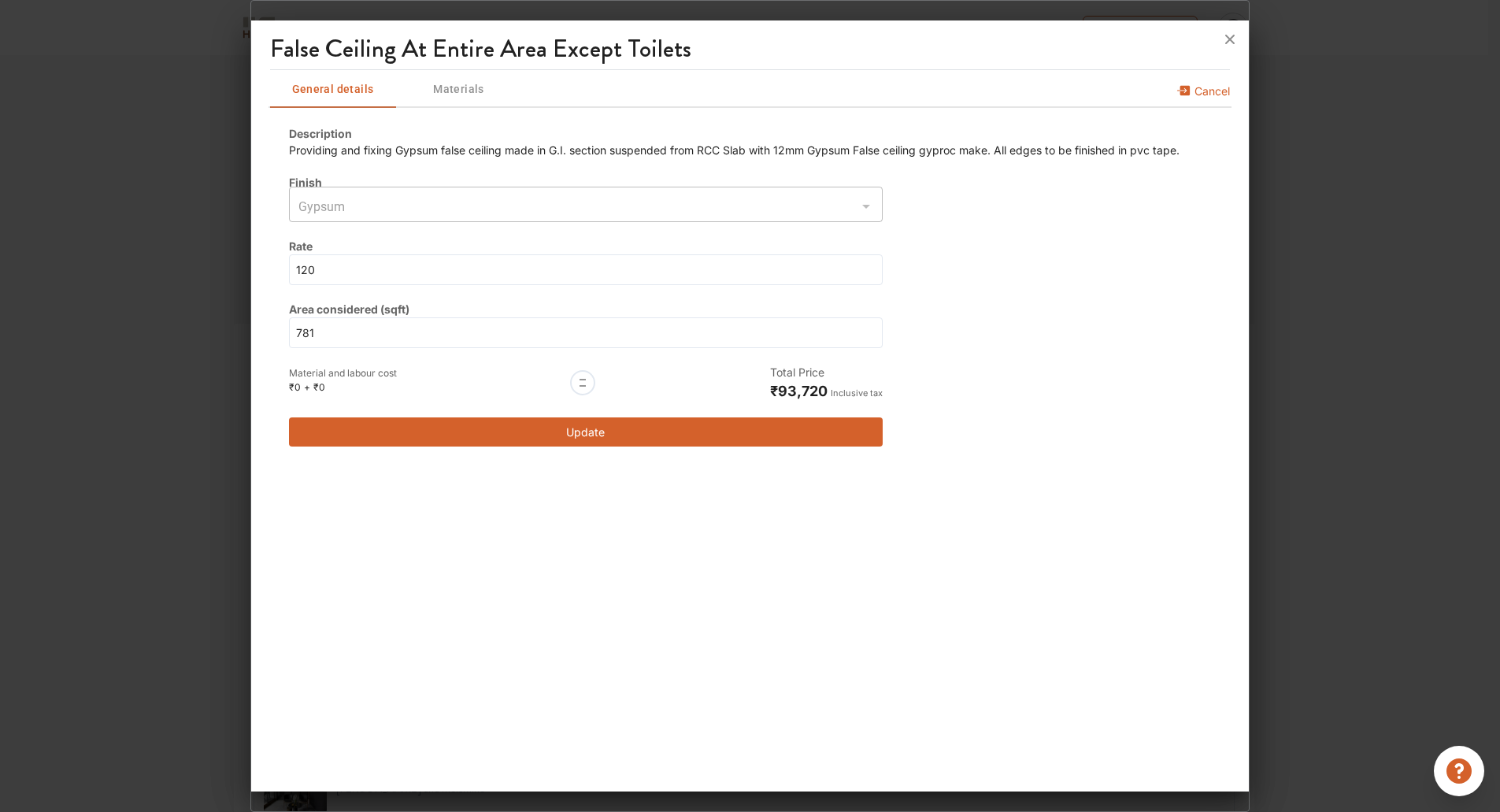
click at [1219, 83] on span "Cancel" at bounding box center [1212, 95] width 35 height 25
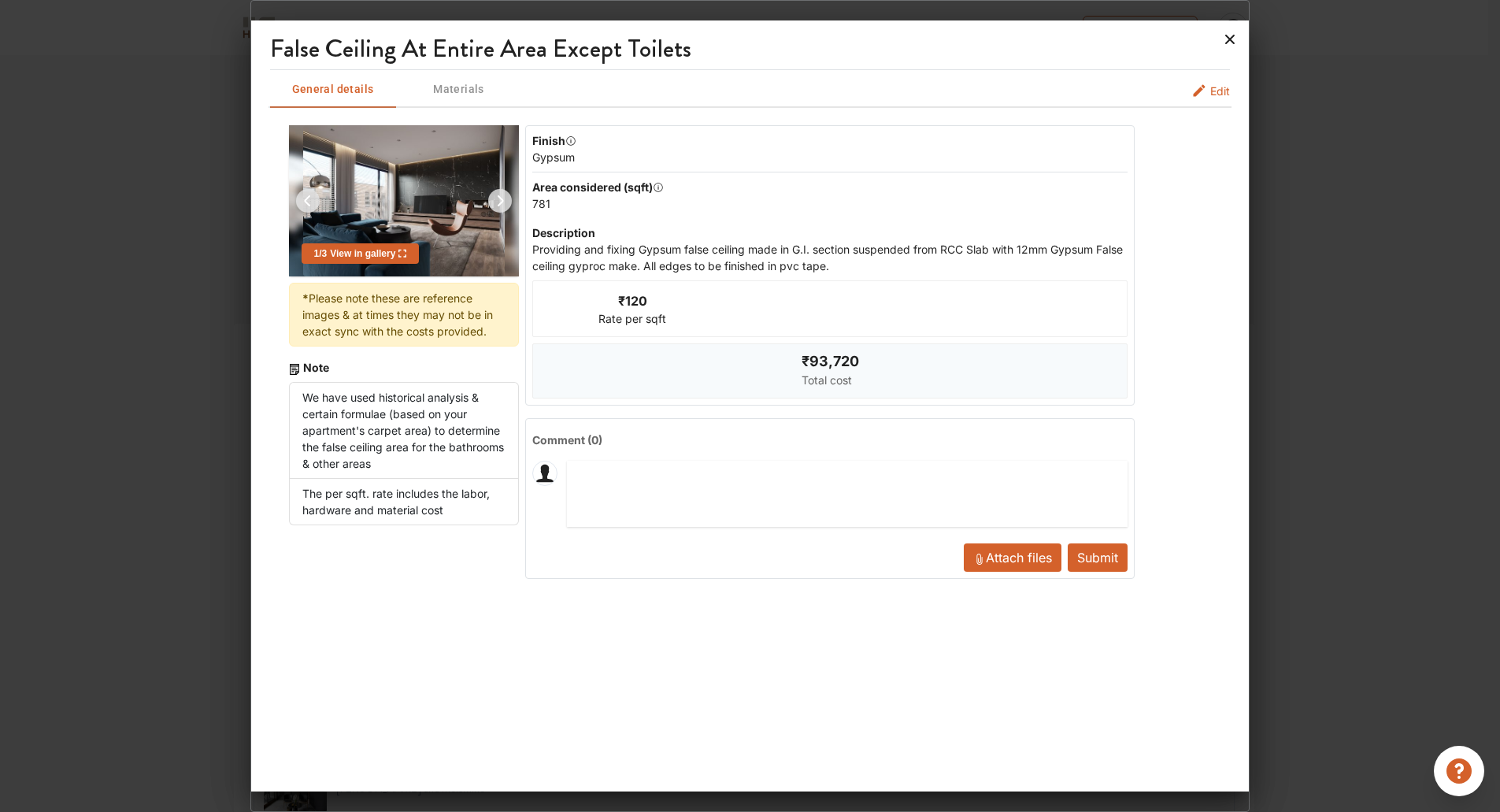
click at [1232, 38] on icon at bounding box center [1231, 39] width 10 height 10
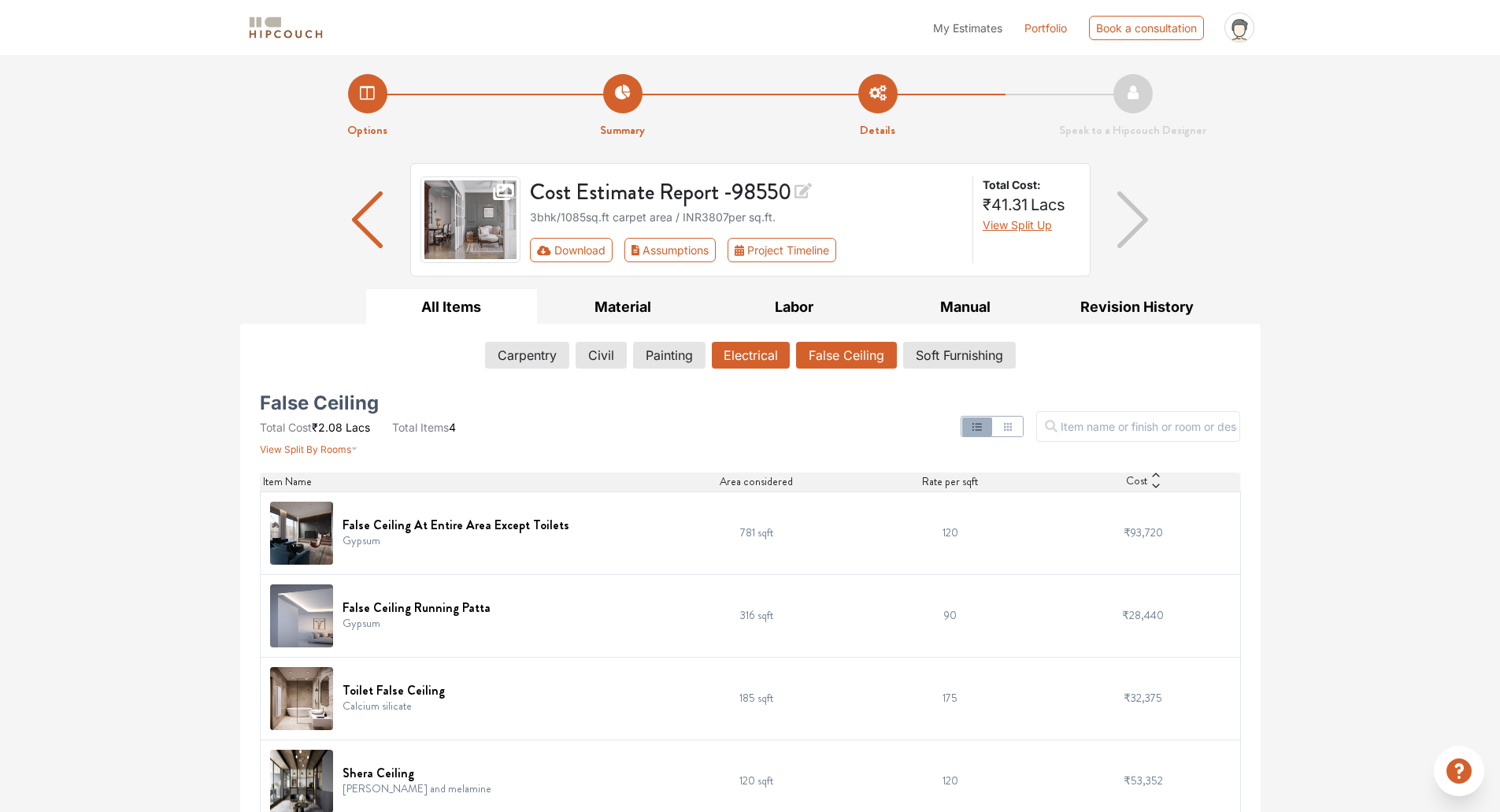
click at [760, 364] on button "Electrical" at bounding box center [751, 355] width 78 height 27
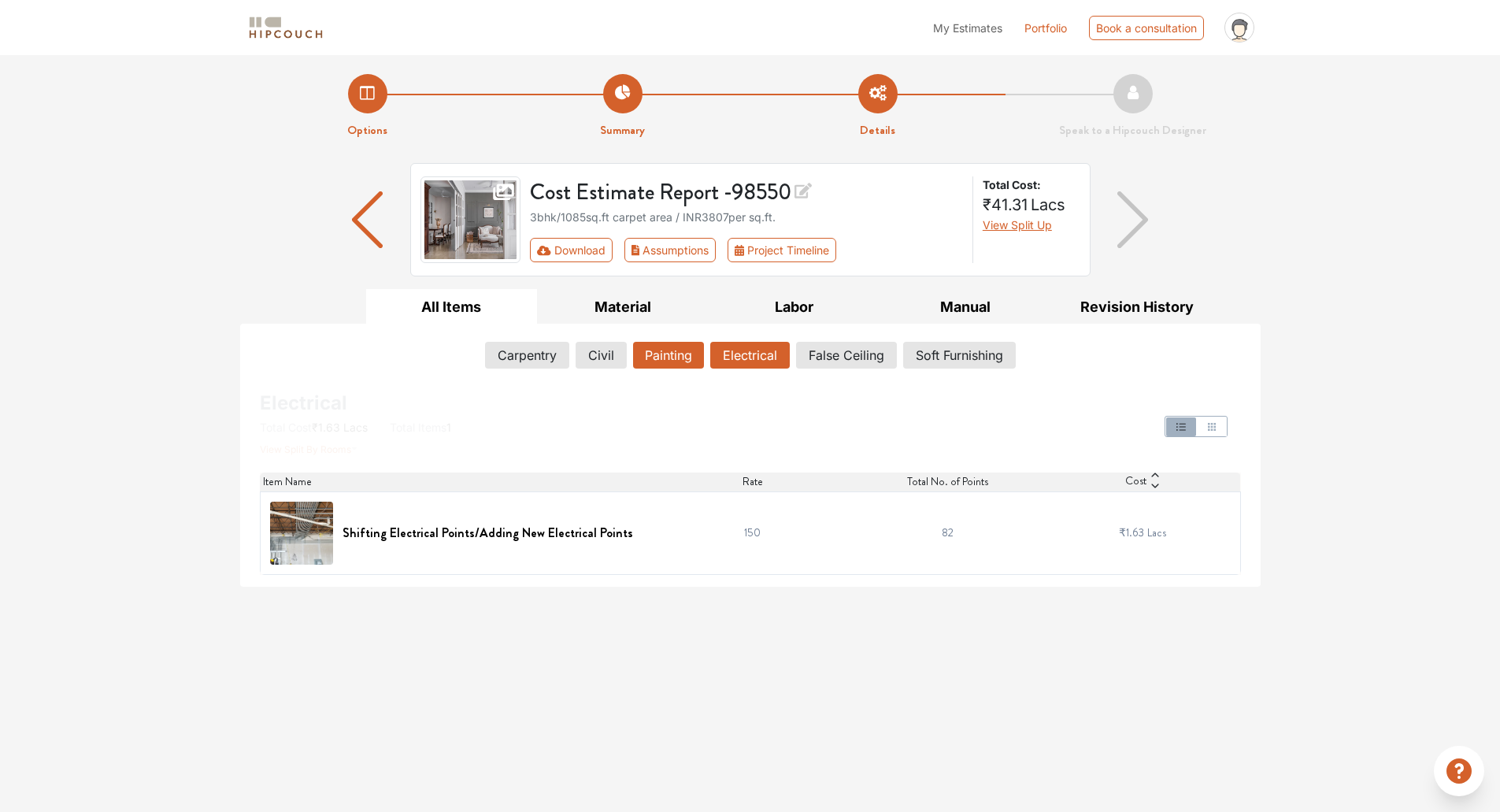
click at [655, 353] on button "Painting" at bounding box center [669, 355] width 71 height 27
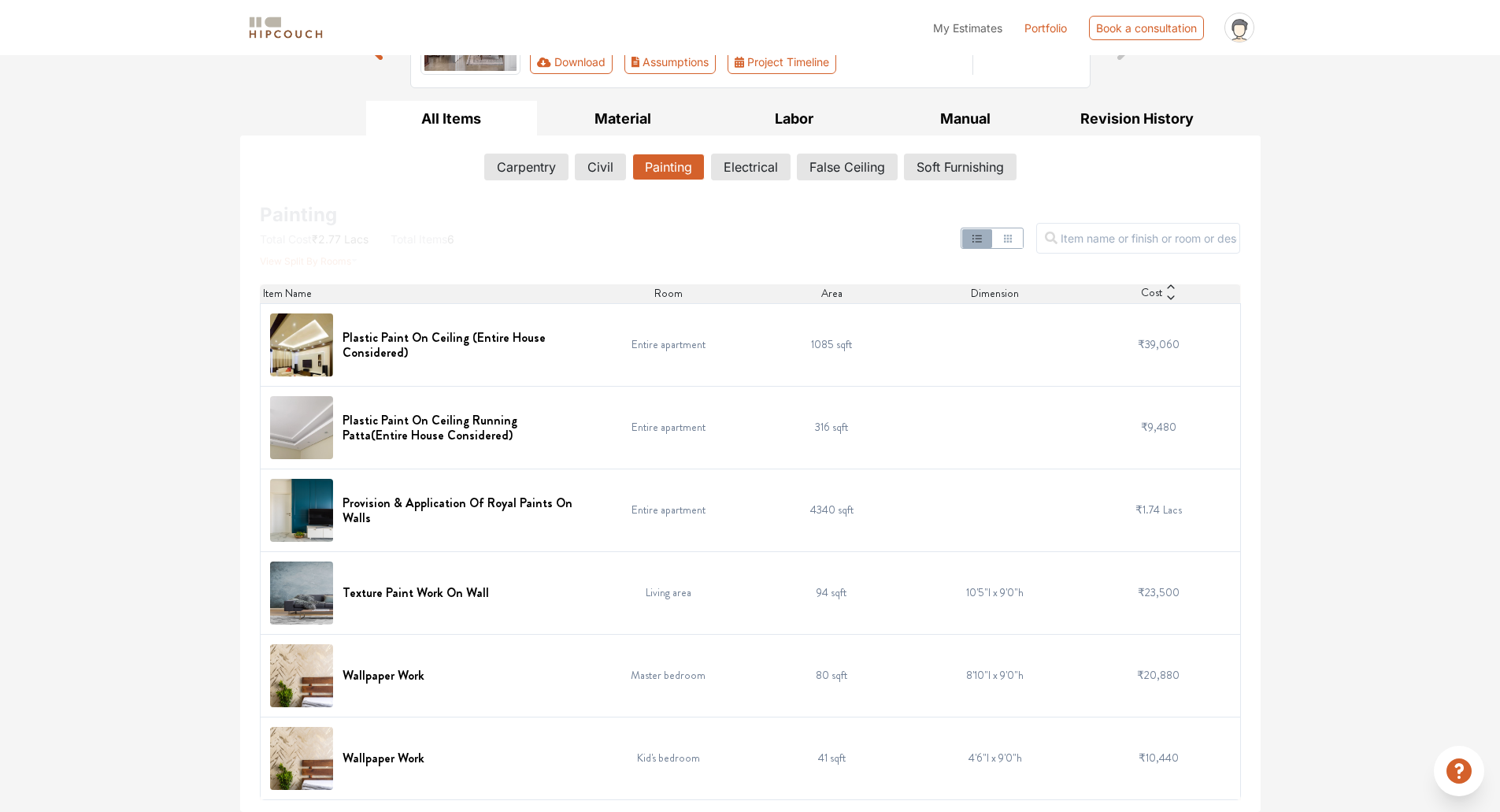
scroll to position [187, 0]
click at [1014, 243] on icon "button" at bounding box center [1008, 239] width 12 height 12
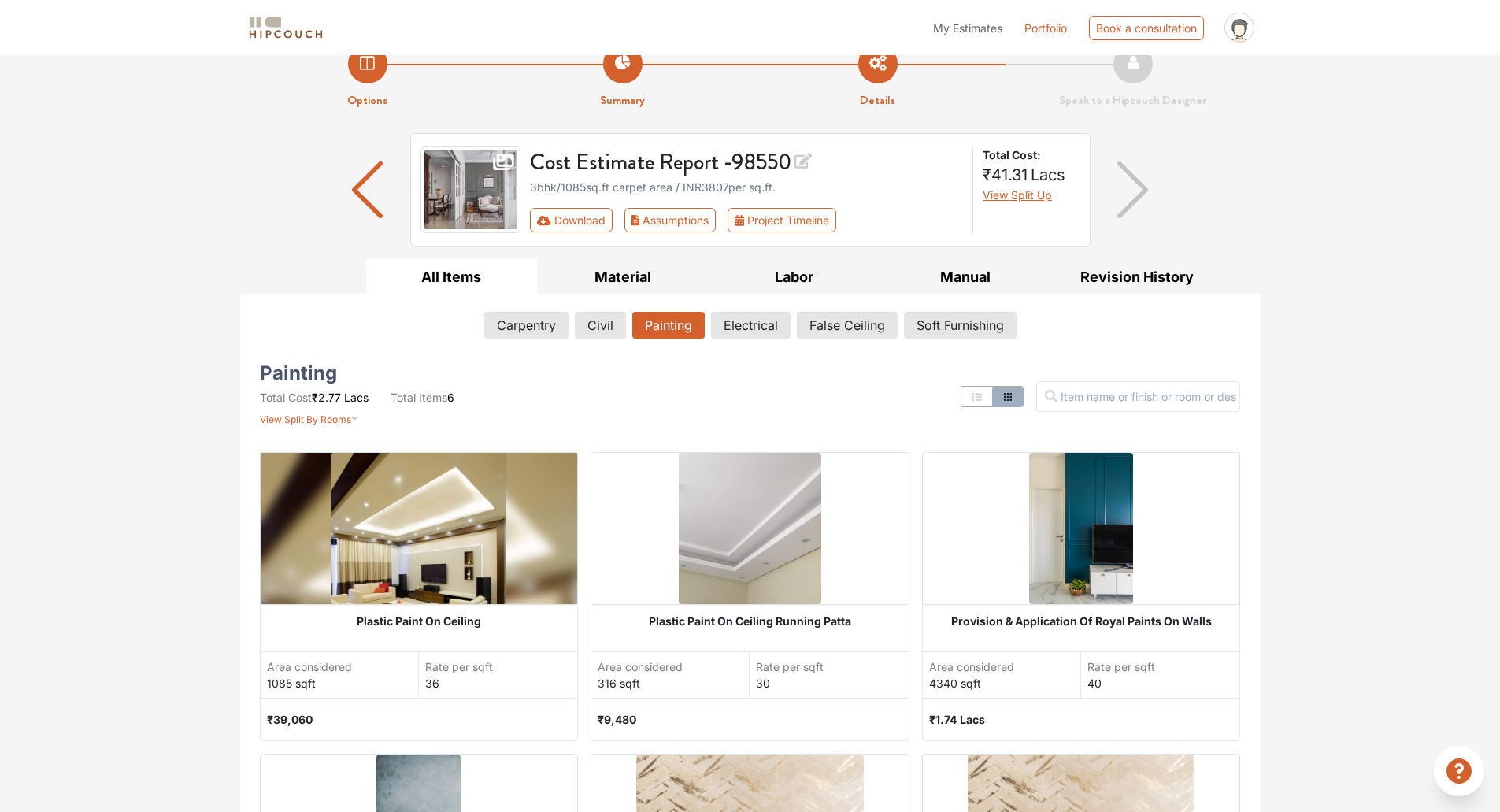
scroll to position [31, 0]
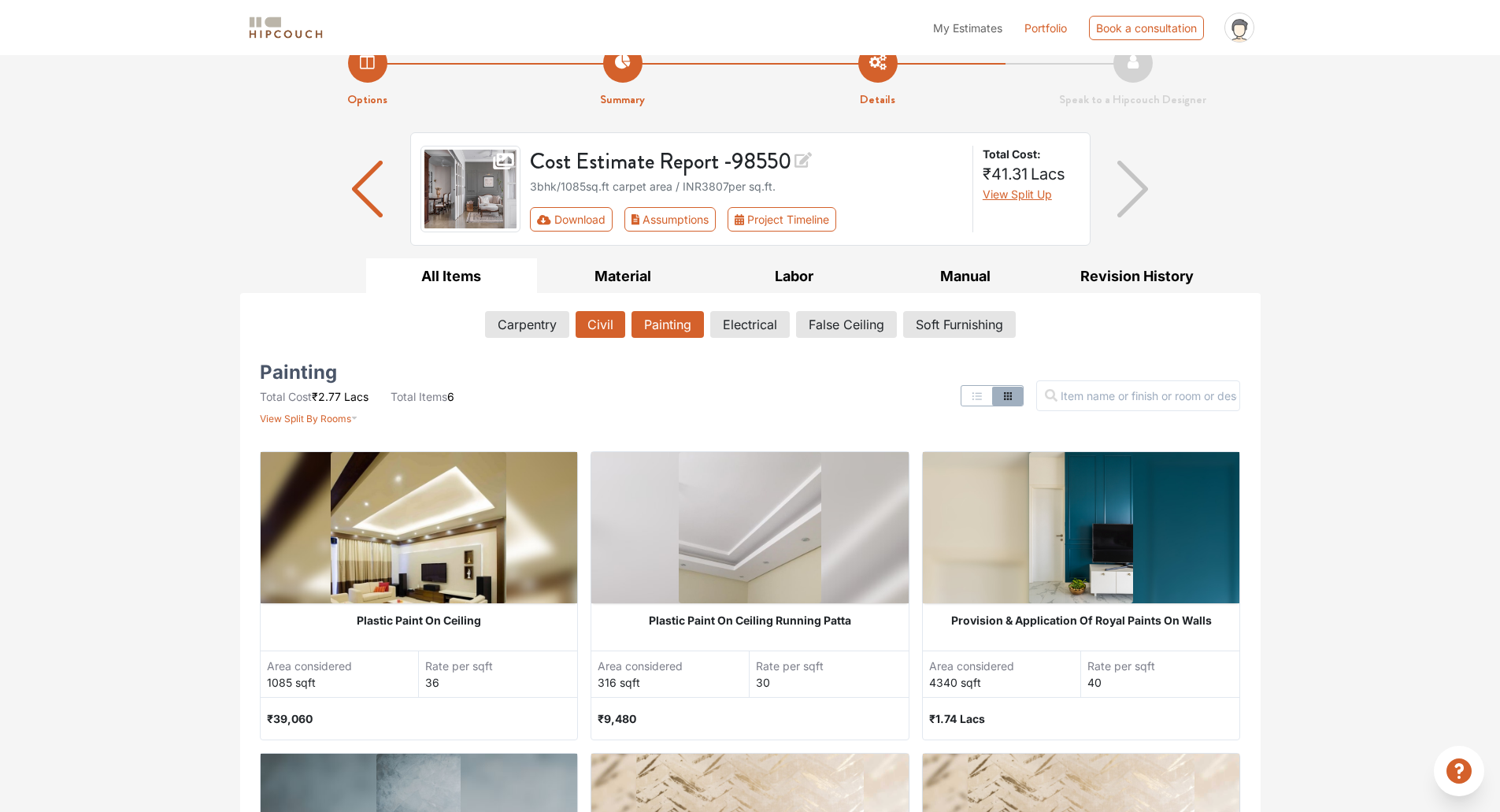
click at [594, 324] on button "Civil" at bounding box center [600, 324] width 50 height 27
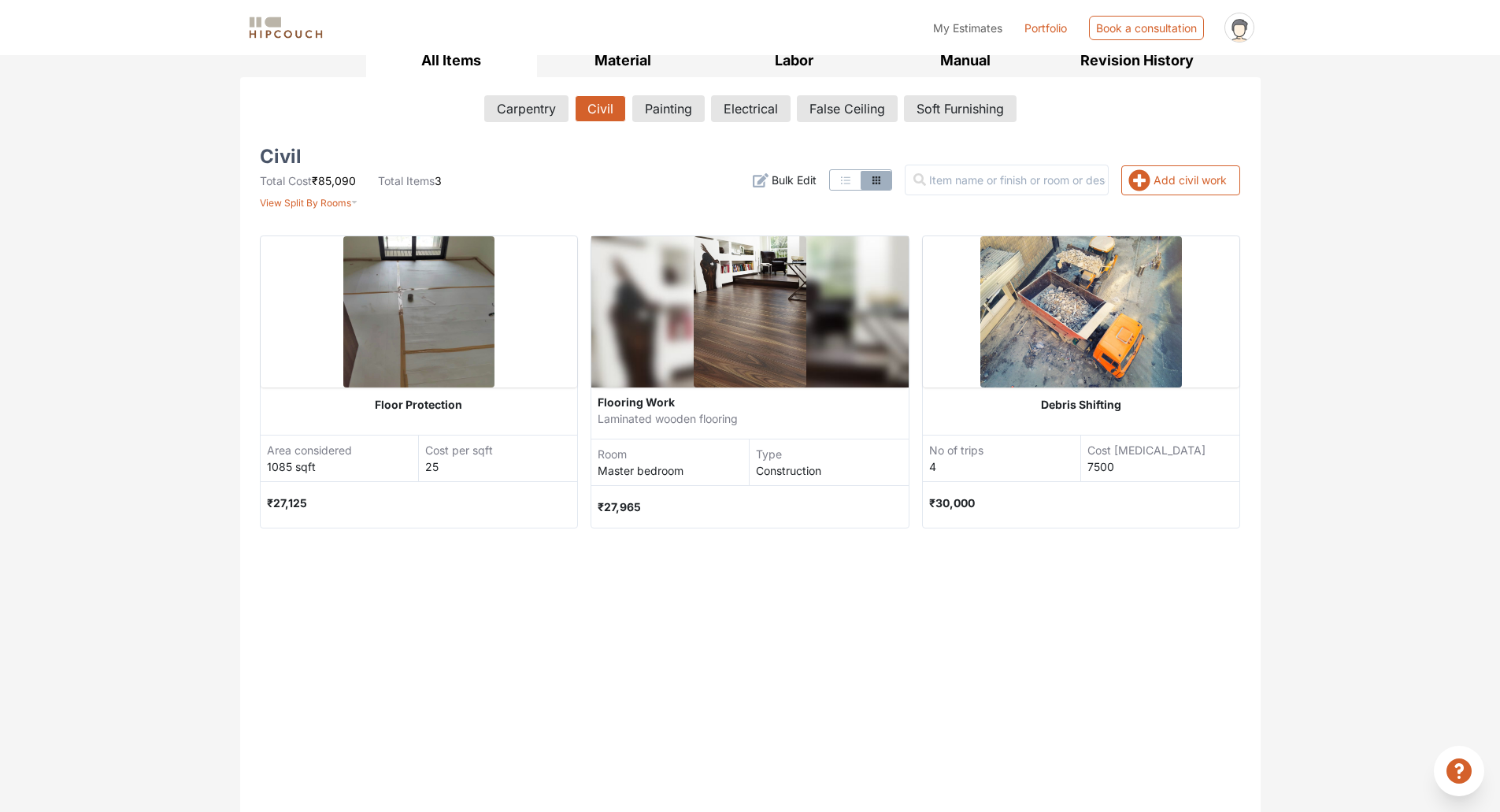
scroll to position [247, 0]
